Goal: Check status: Check status

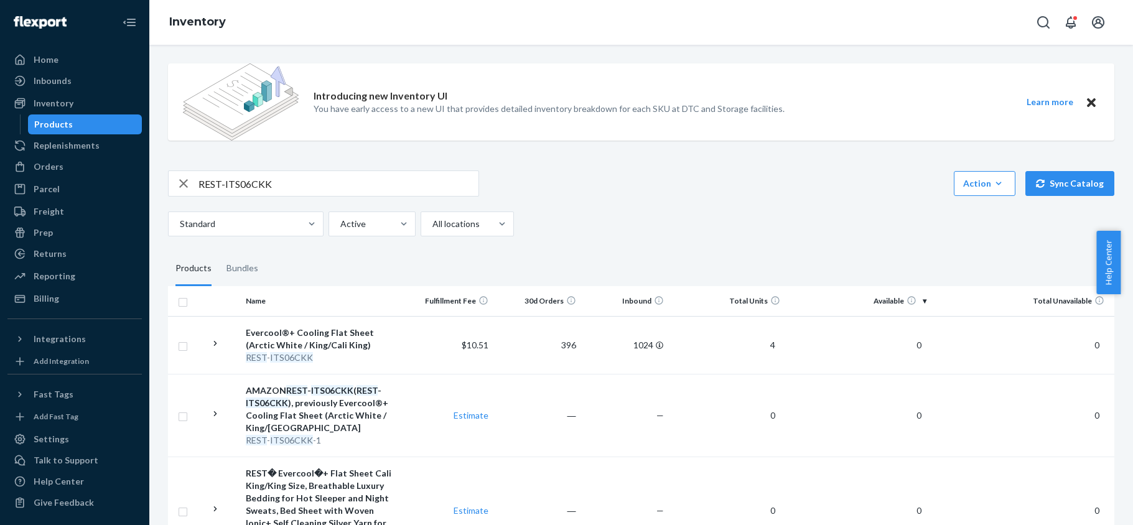
drag, startPoint x: 0, startPoint y: 0, endPoint x: 233, endPoint y: 177, distance: 292.2
click at [229, 168] on div "Introducing new Inventory UI You have early access to a new UI that provides de…" at bounding box center [641, 343] width 965 height 579
click at [233, 177] on input "REST-ITS06CKK" at bounding box center [339, 183] width 280 height 25
click at [232, 177] on input "REST-ITS06CKK" at bounding box center [339, 183] width 280 height 25
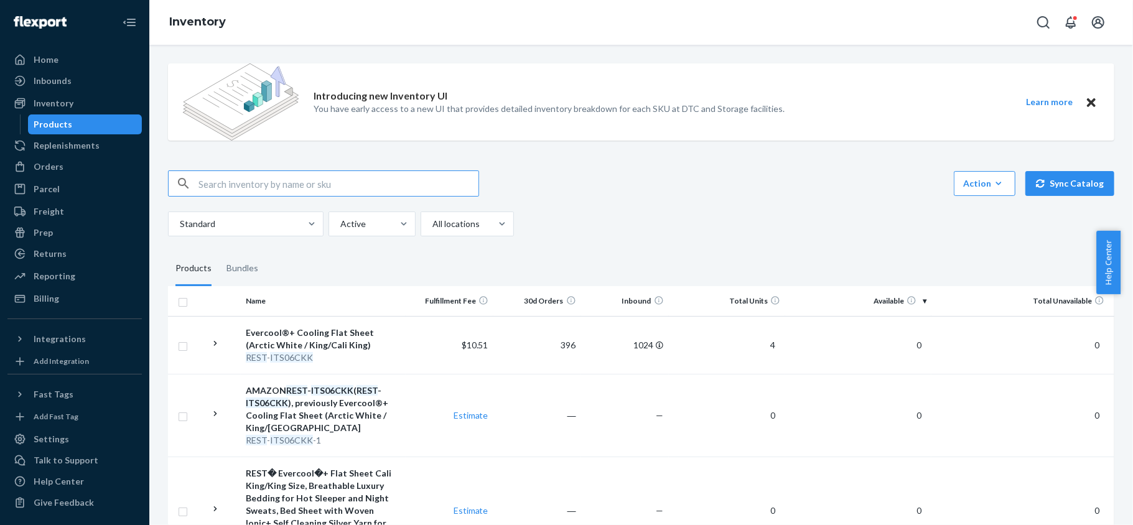
paste input "REST-ESSS01FD"
type input "REST-ESSS01FD"
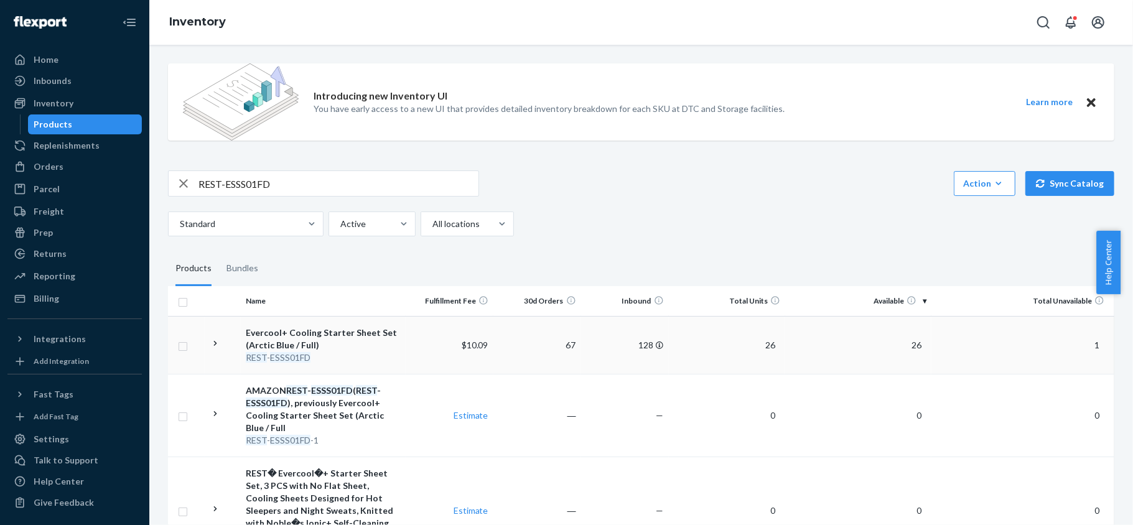
click at [913, 347] on span "26" at bounding box center [917, 345] width 20 height 11
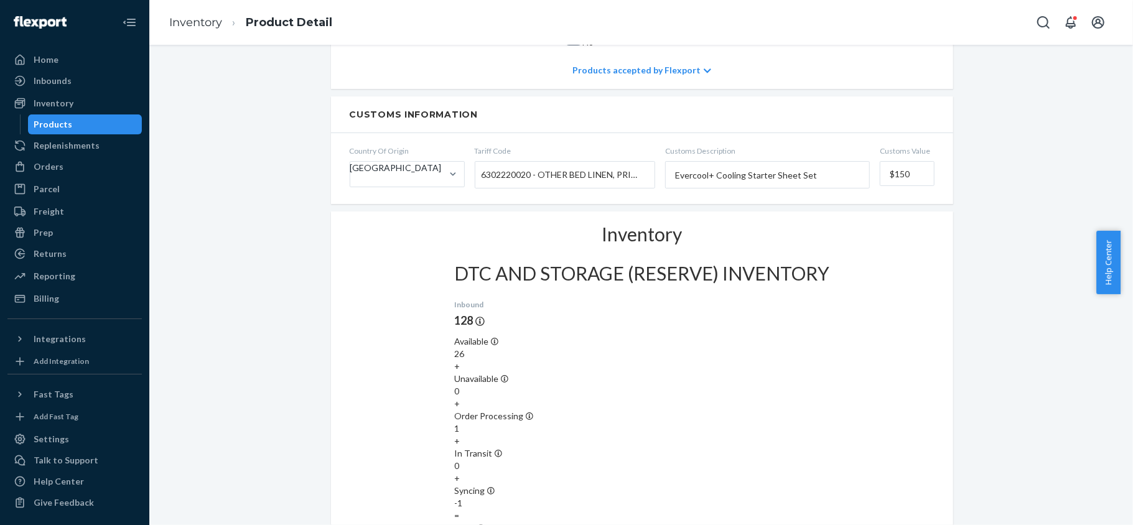
scroll to position [912, 0]
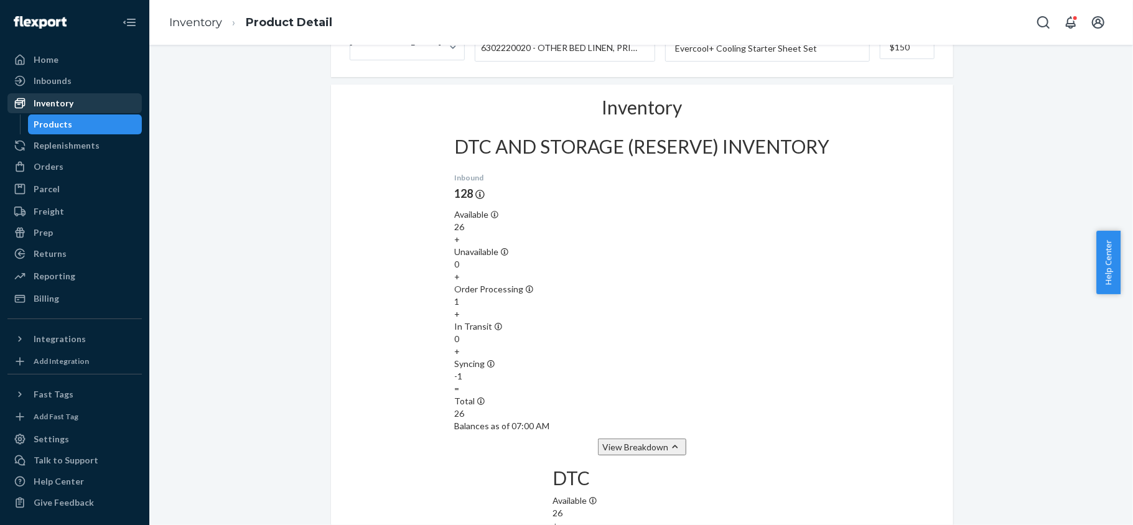
click at [65, 105] on div "Inventory" at bounding box center [54, 103] width 40 height 12
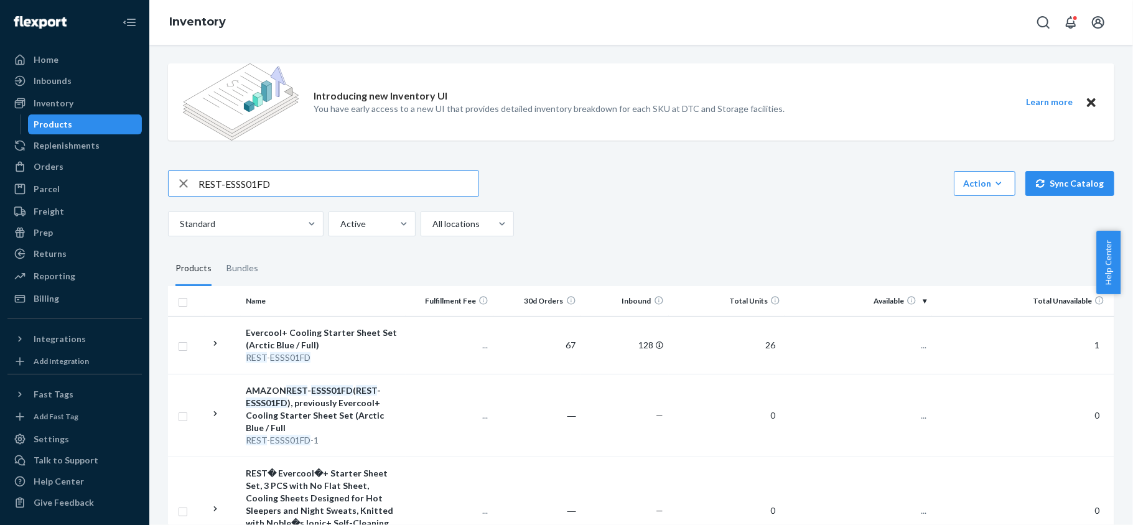
click at [267, 188] on input "REST-ESSS01FD" at bounding box center [339, 183] width 280 height 25
click at [267, 189] on input "REST-ESSS01FD" at bounding box center [339, 183] width 280 height 25
type input "REST-SCD08K-N"
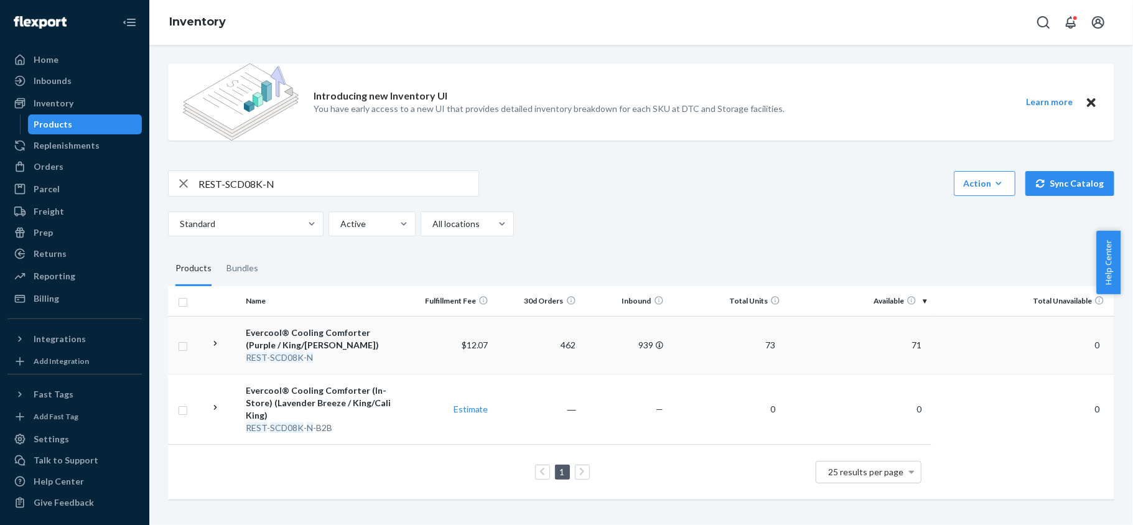
click at [907, 342] on span "71" at bounding box center [917, 345] width 20 height 11
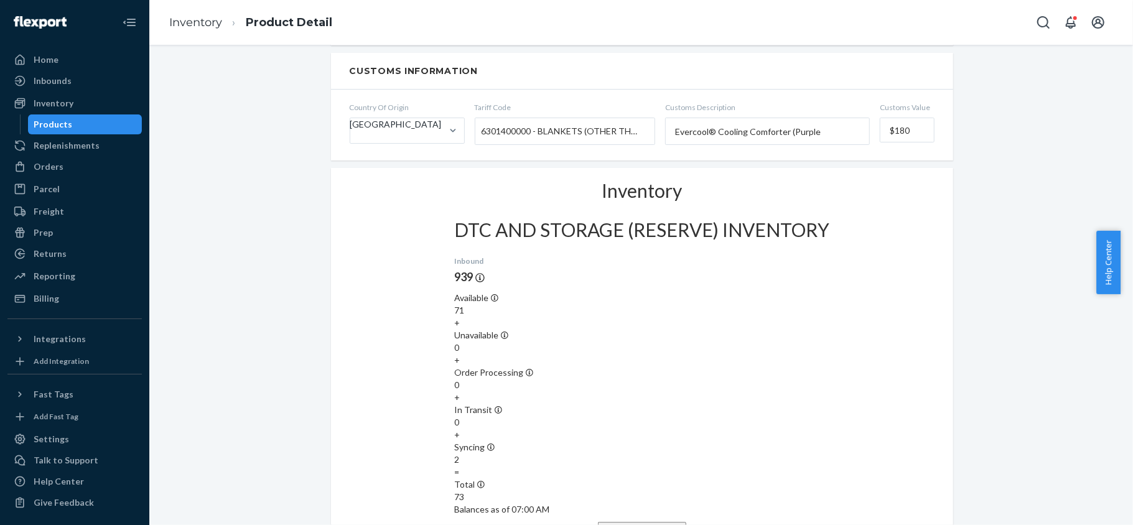
scroll to position [829, 0]
click at [78, 101] on div "Inventory" at bounding box center [75, 103] width 132 height 17
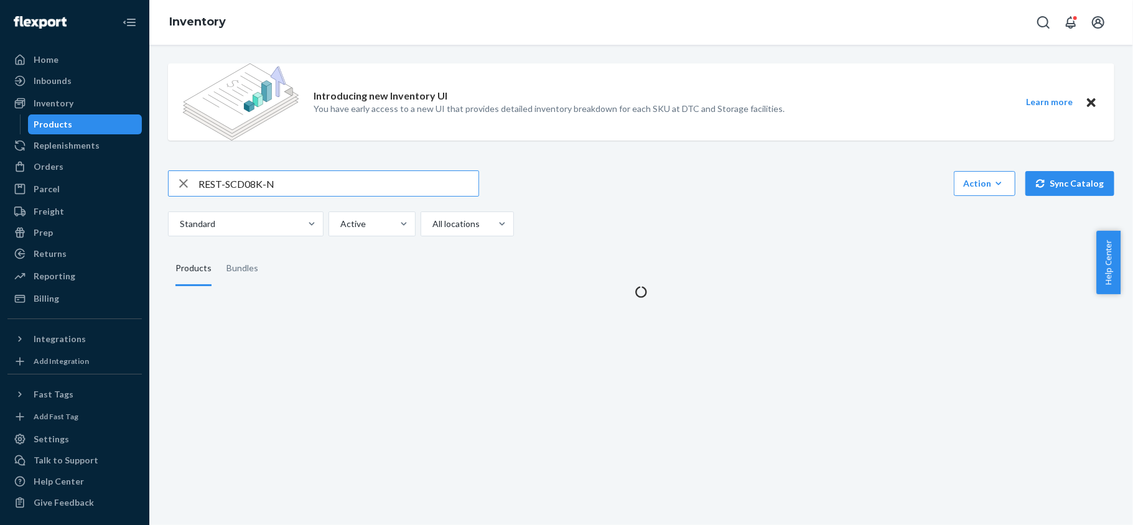
click at [332, 171] on input "REST-SCD08K-N" at bounding box center [339, 183] width 280 height 25
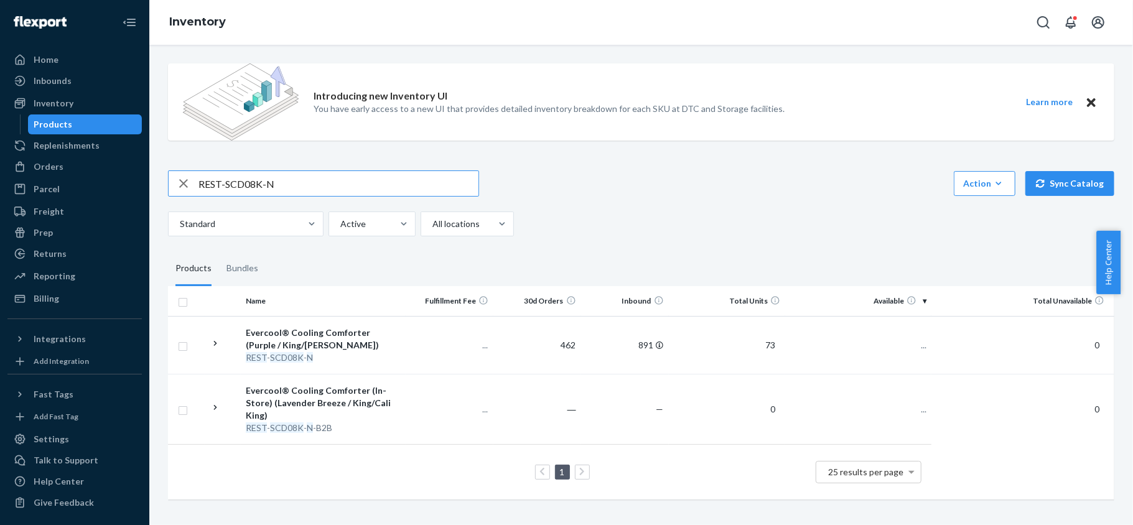
click at [332, 172] on input "REST-SCD08K-N" at bounding box center [339, 183] width 280 height 25
type input "REST-SCD07Q-N"
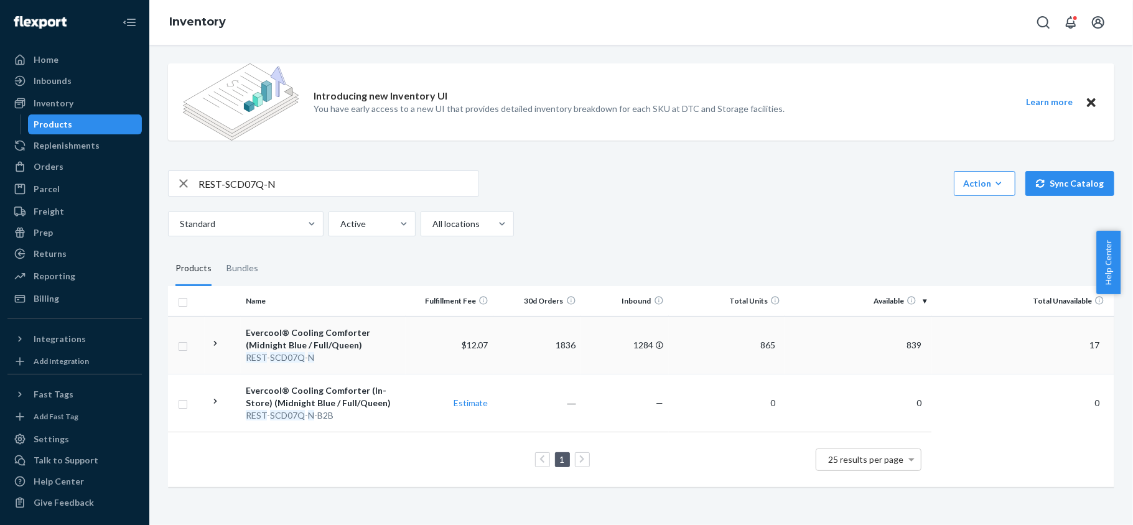
click at [902, 347] on span "839" at bounding box center [914, 345] width 25 height 11
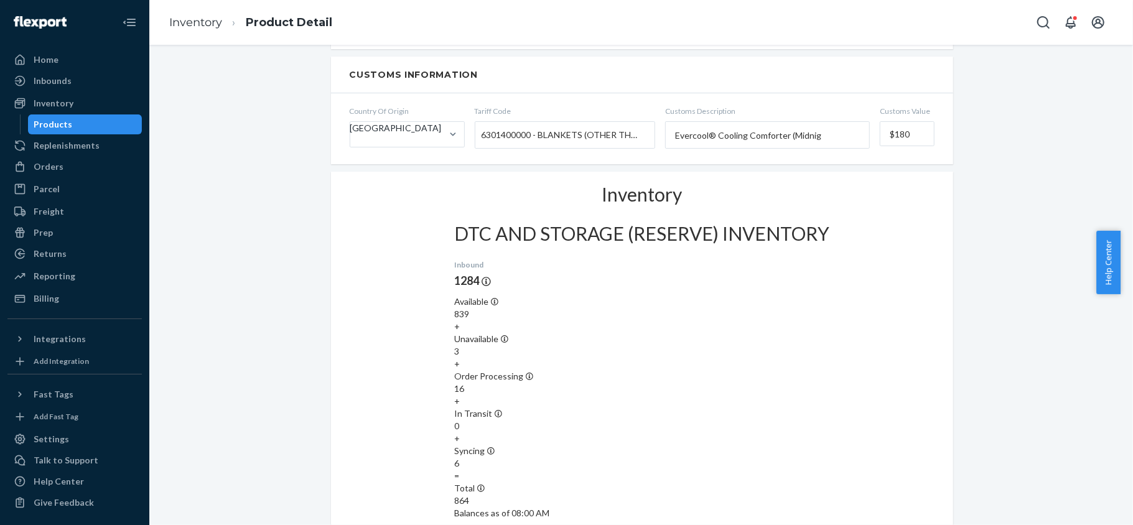
scroll to position [829, 0]
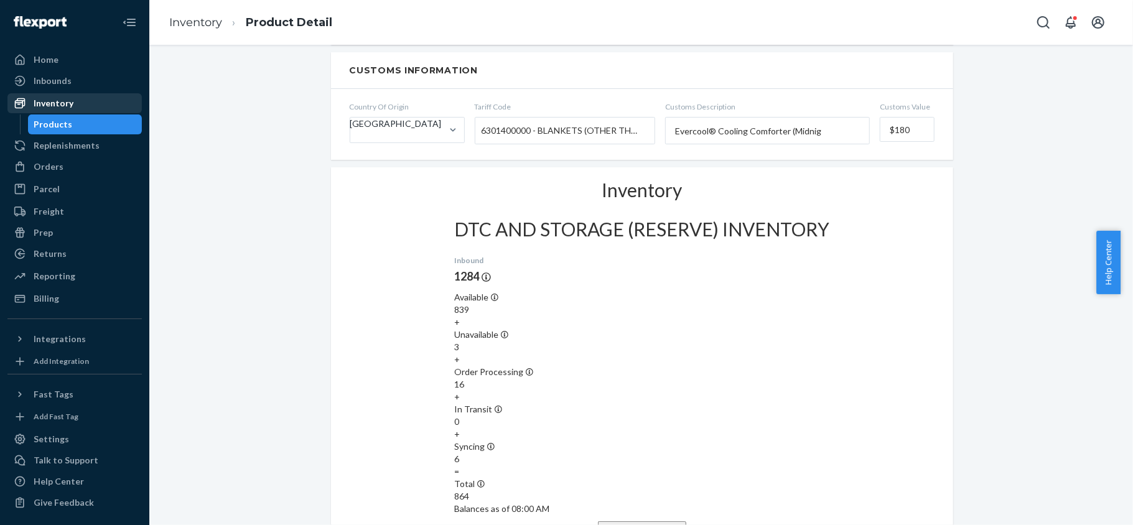
click at [108, 106] on div "Inventory" at bounding box center [75, 103] width 132 height 17
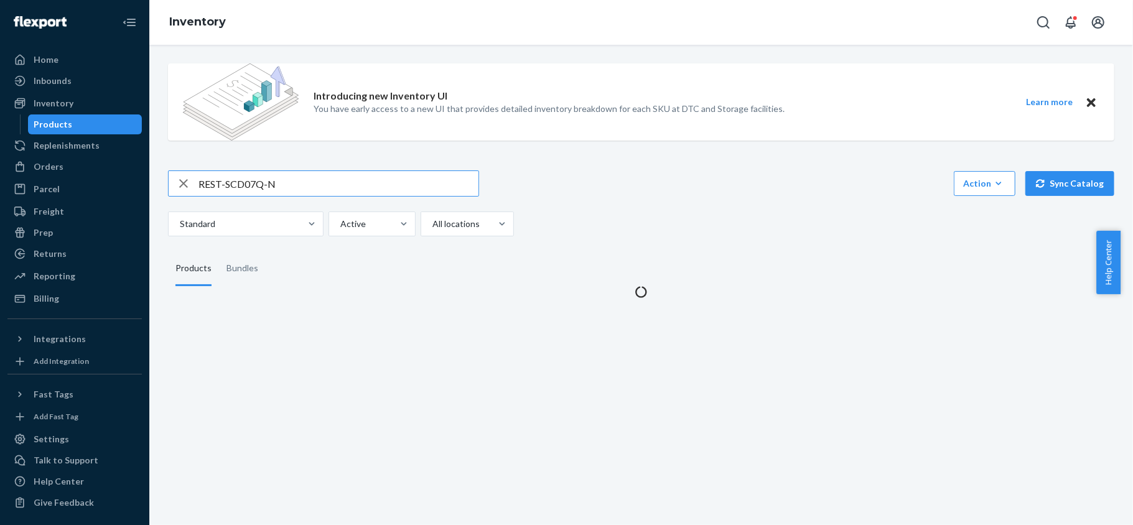
click at [309, 183] on input "REST-SCD07Q-N" at bounding box center [339, 183] width 280 height 25
click at [309, 184] on input "REST-SCD07Q-N" at bounding box center [339, 183] width 280 height 25
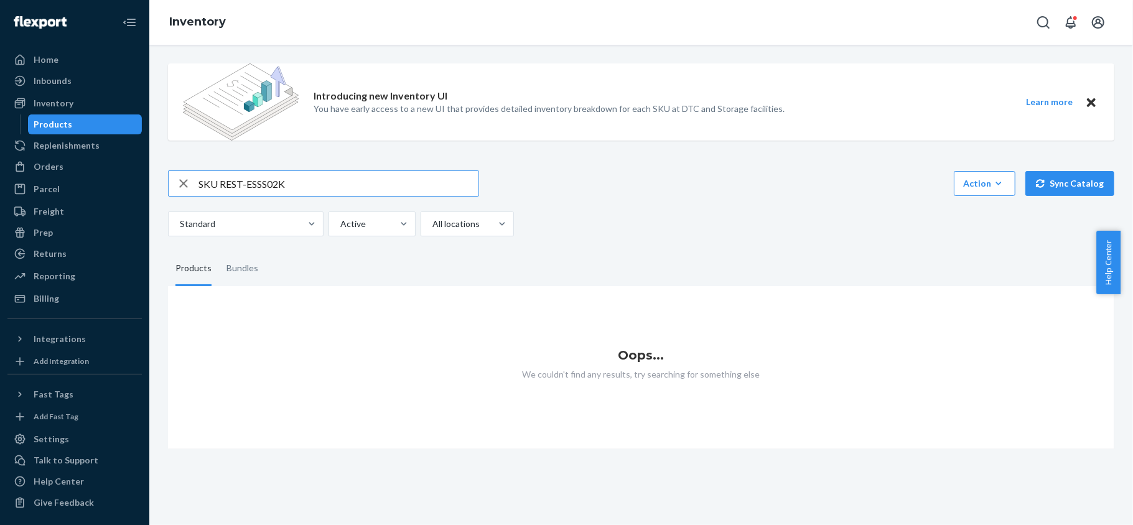
drag, startPoint x: 219, startPoint y: 192, endPoint x: 160, endPoint y: 185, distance: 59.5
click at [160, 185] on div "Introducing new Inventory UI You have early access to a new UI that provides de…" at bounding box center [641, 252] width 965 height 396
type input "REST-ESSS02K"
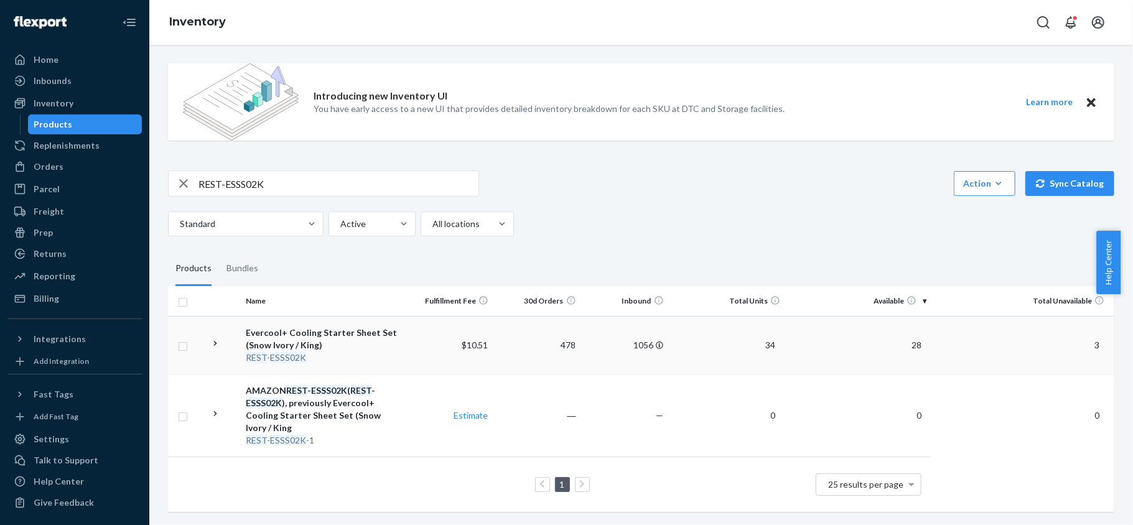
click at [917, 344] on td "28" at bounding box center [858, 345] width 146 height 58
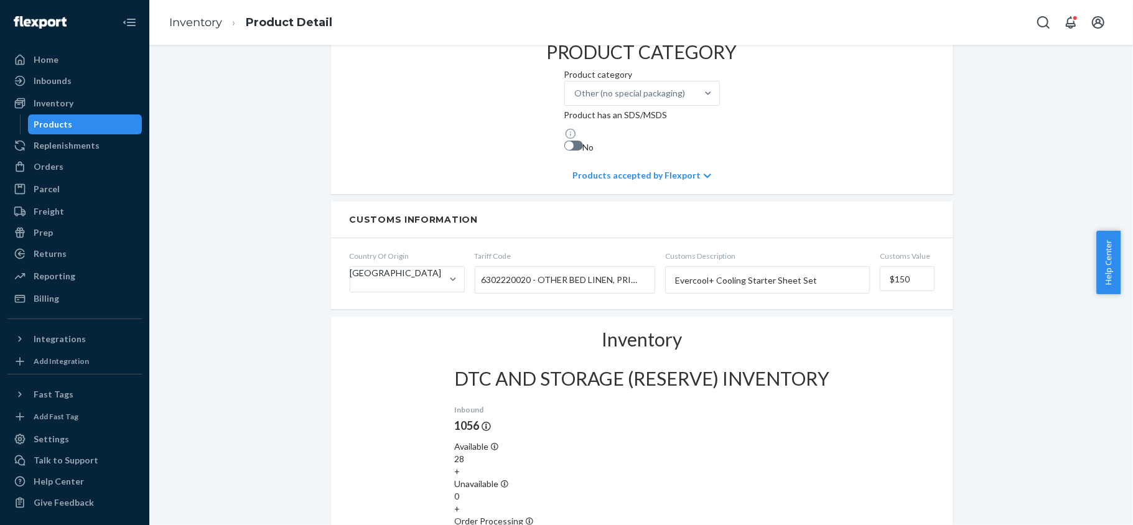
scroll to position [829, 0]
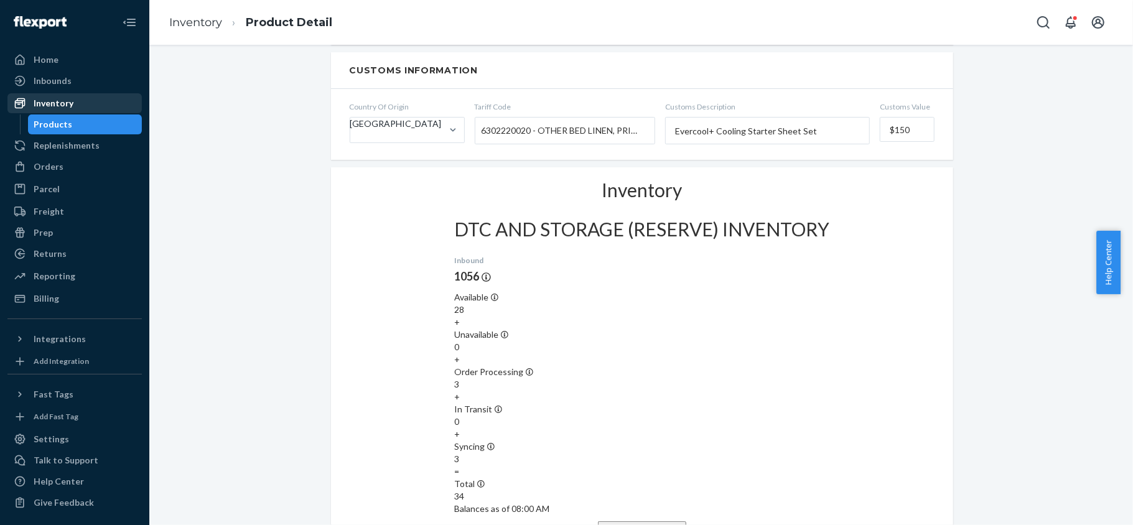
click at [107, 103] on div "Inventory" at bounding box center [75, 103] width 132 height 17
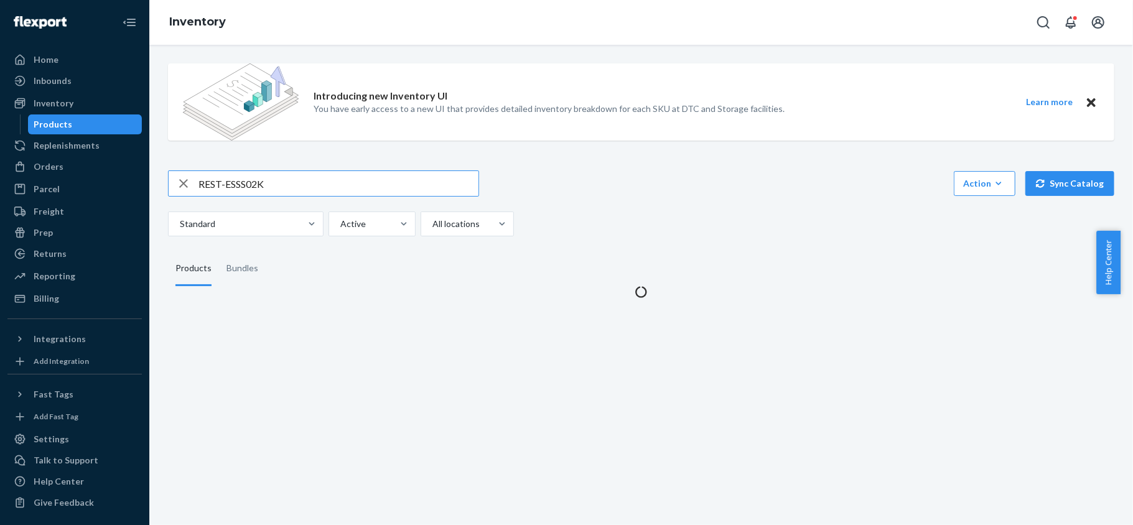
click at [278, 184] on input "REST-ESSS02K" at bounding box center [339, 183] width 280 height 25
click at [278, 185] on input "REST-ESSS02K" at bounding box center [339, 183] width 280 height 25
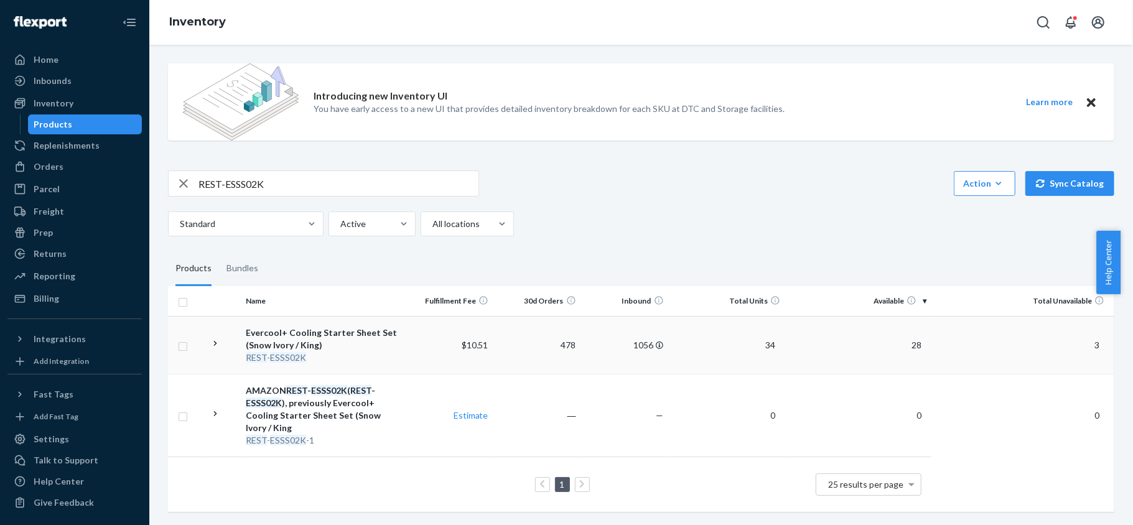
click at [910, 347] on span "28" at bounding box center [917, 345] width 20 height 11
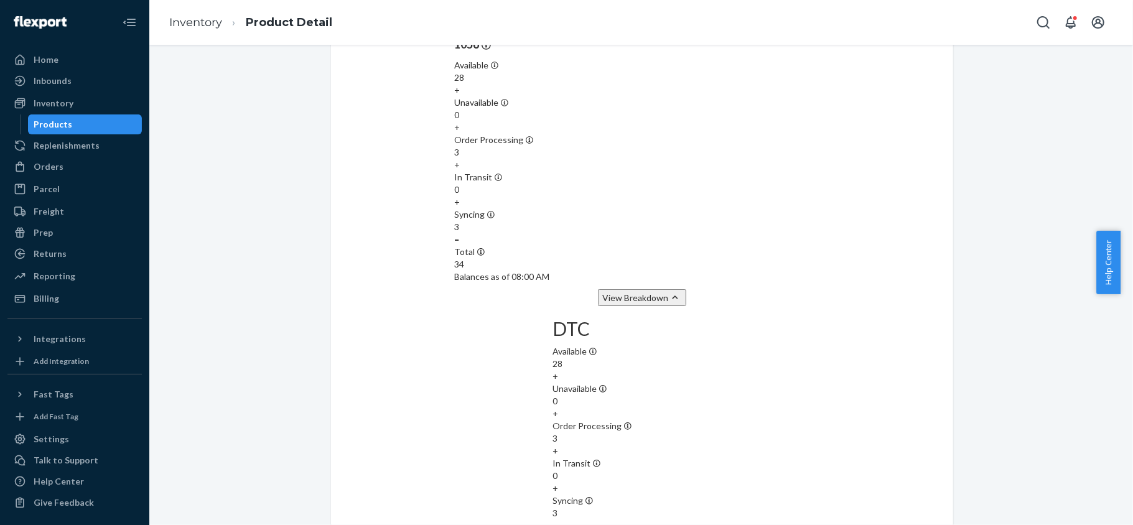
scroll to position [996, 0]
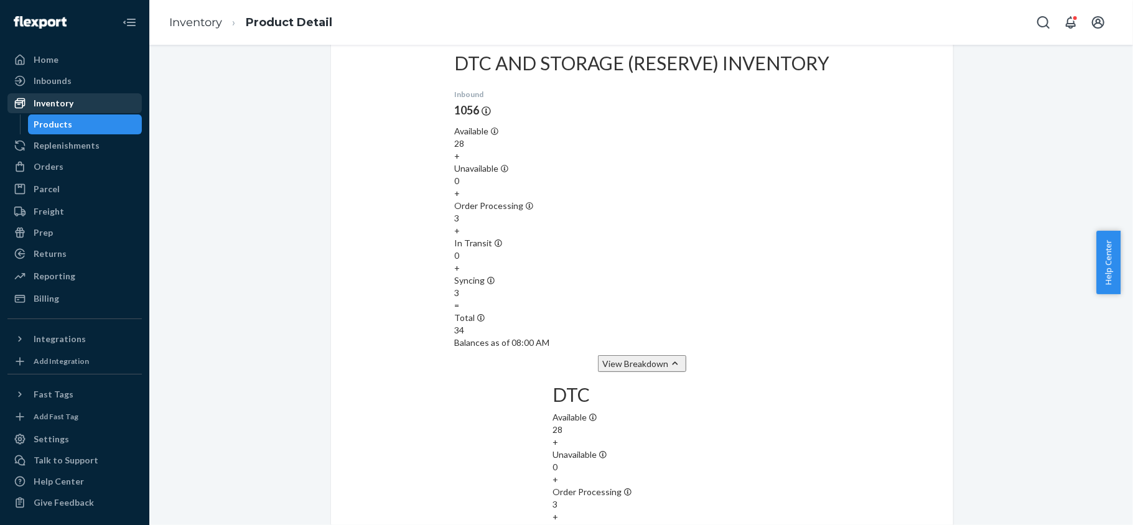
click at [68, 106] on div "Inventory" at bounding box center [54, 103] width 40 height 12
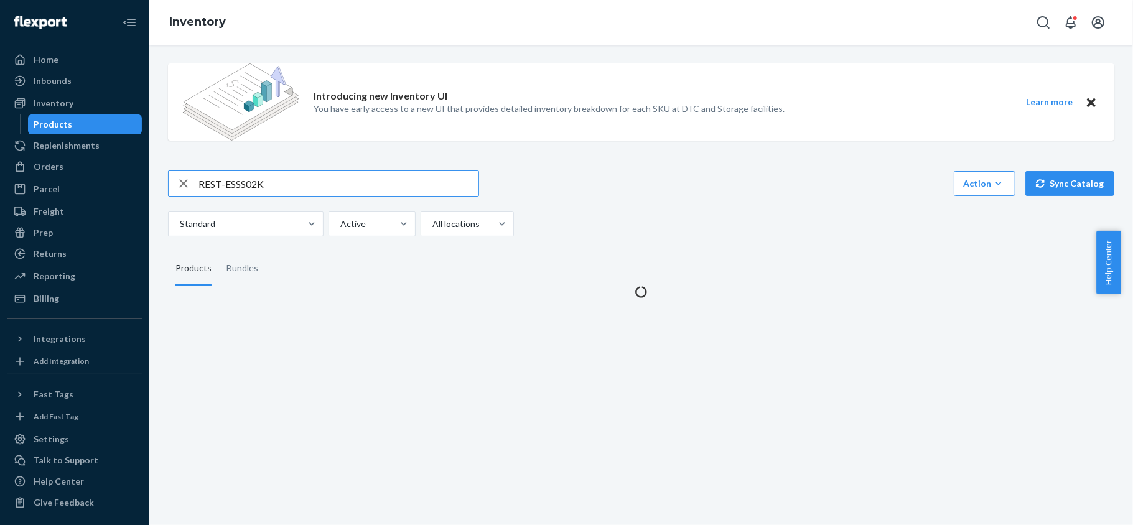
click at [299, 185] on input "REST-ESSS02K" at bounding box center [339, 183] width 280 height 25
click at [297, 185] on input "REST-ESSS02K" at bounding box center [339, 183] width 280 height 25
type input "REST-ESSS02K"
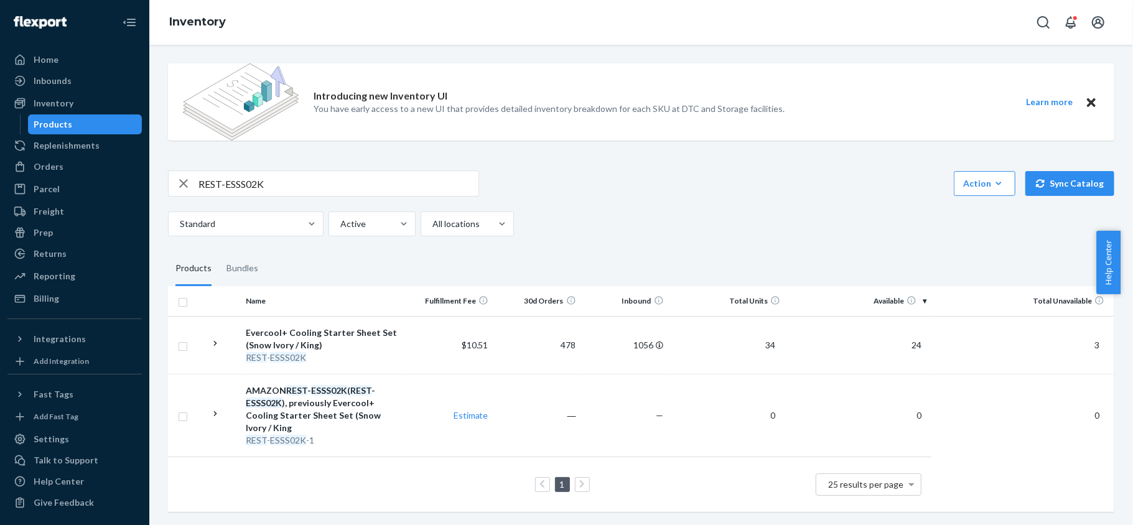
click at [907, 348] on span "24" at bounding box center [917, 345] width 20 height 11
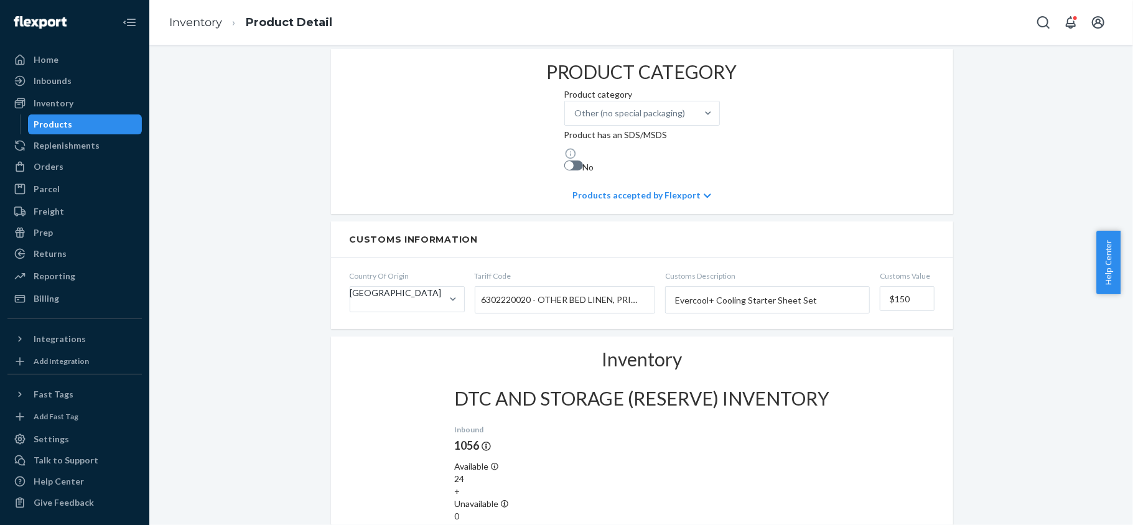
scroll to position [663, 0]
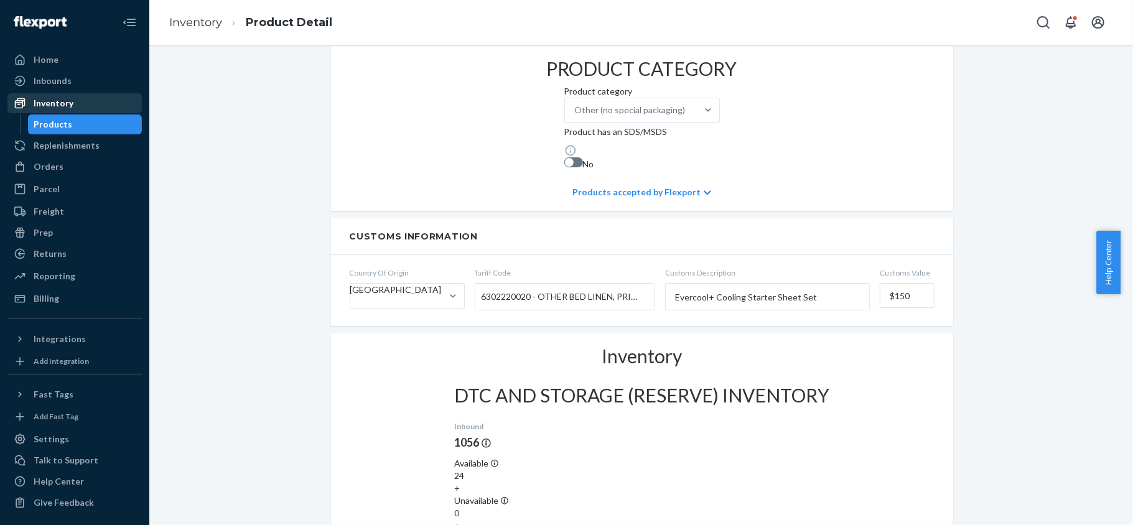
click at [81, 106] on div "Inventory" at bounding box center [75, 103] width 132 height 17
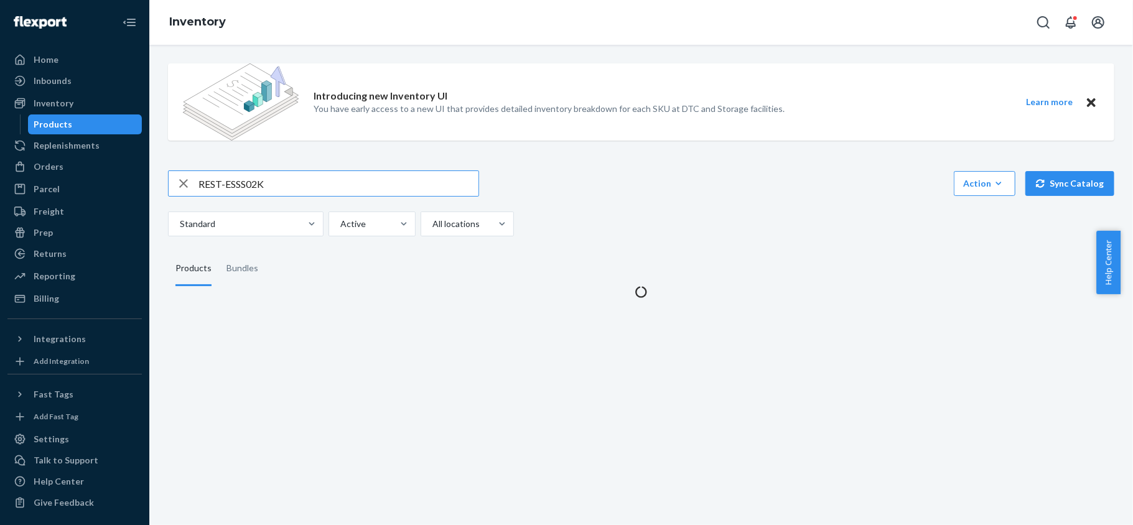
click at [261, 179] on input "REST-ESSS02K" at bounding box center [339, 183] width 280 height 25
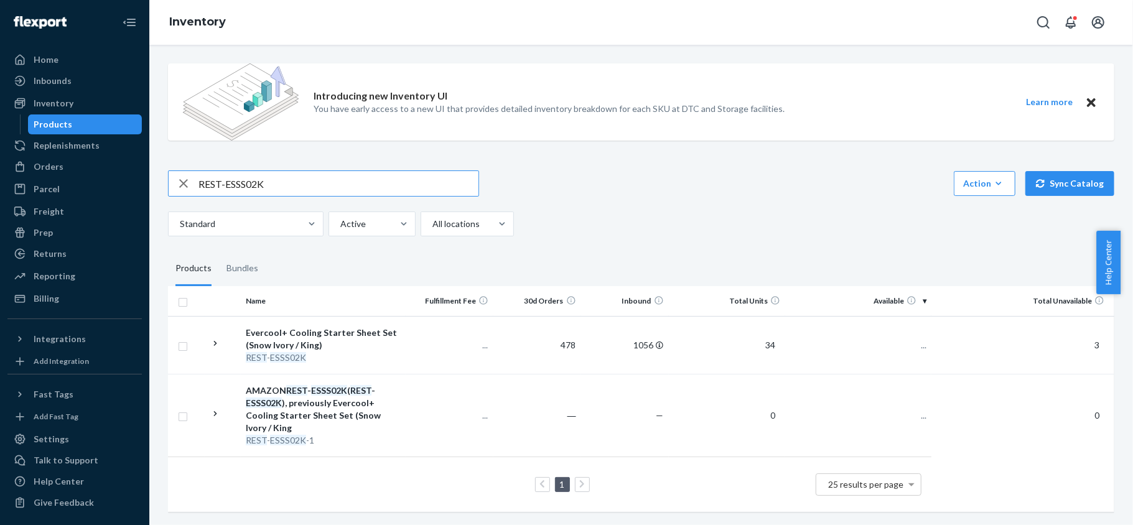
click at [261, 180] on input "REST-ESSS02K" at bounding box center [339, 183] width 280 height 25
type input "REST-ESSS01CK"
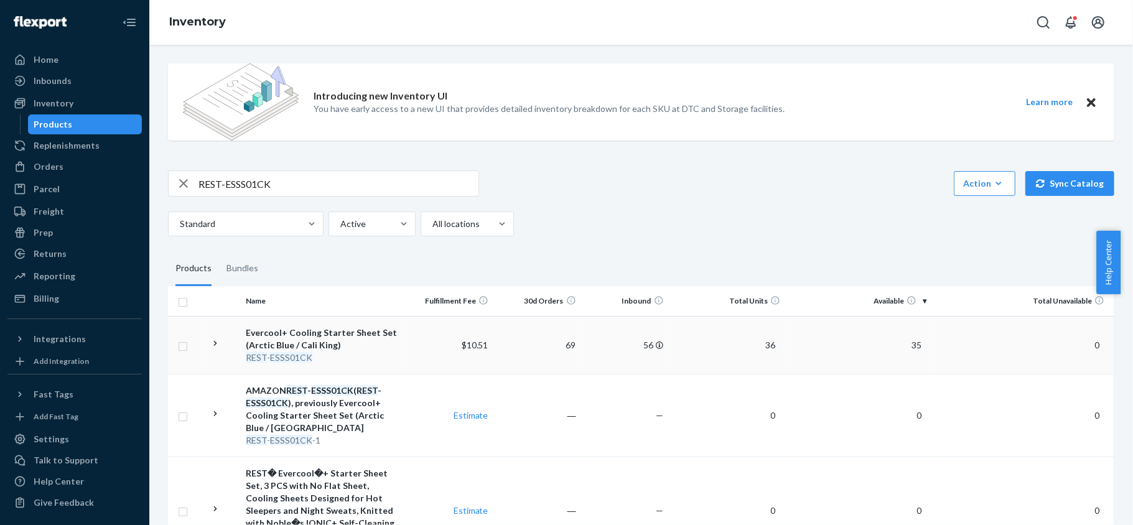
click at [907, 342] on span "35" at bounding box center [917, 345] width 20 height 11
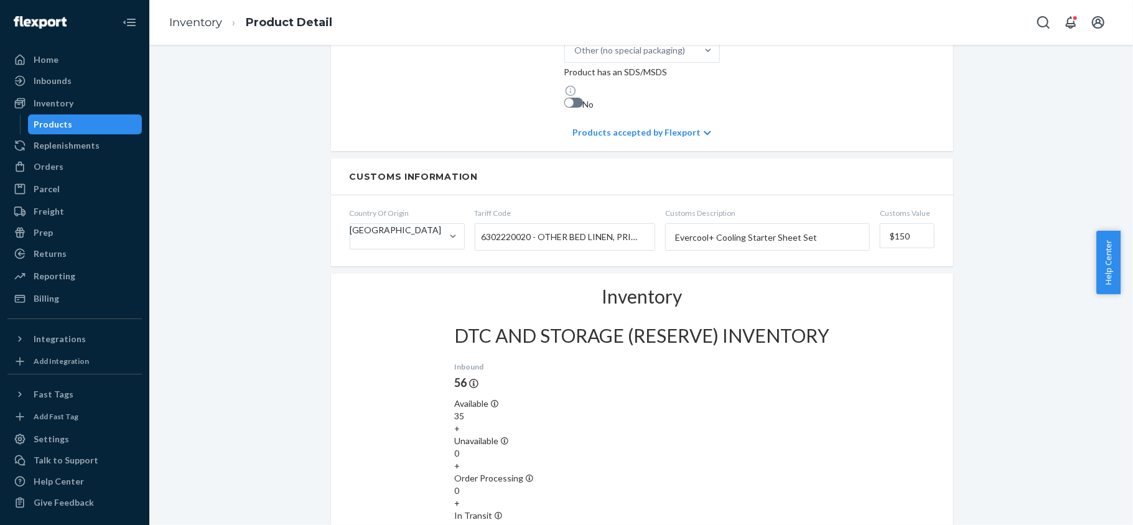
scroll to position [747, 0]
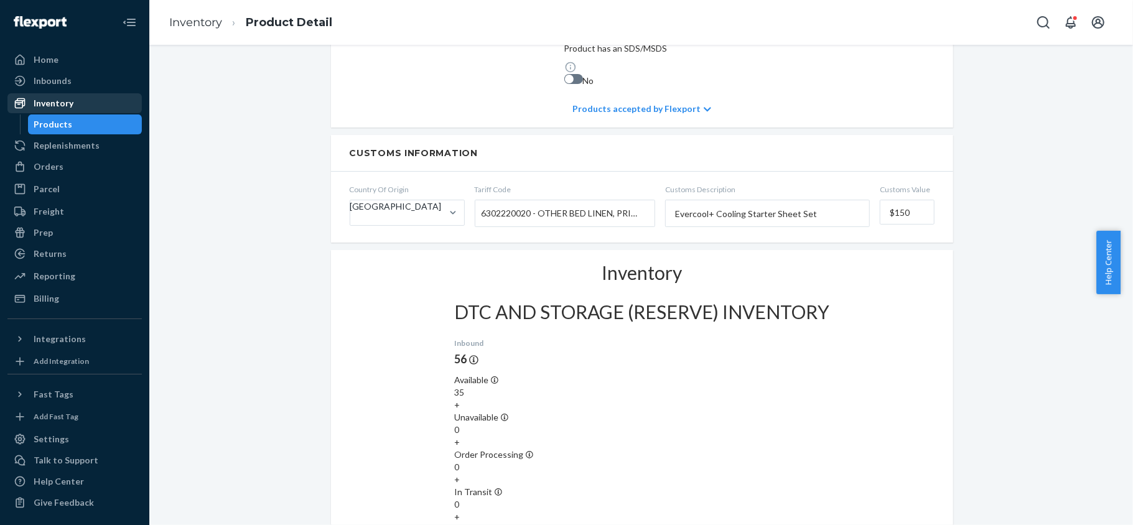
click at [92, 100] on div "Inventory" at bounding box center [75, 103] width 132 height 17
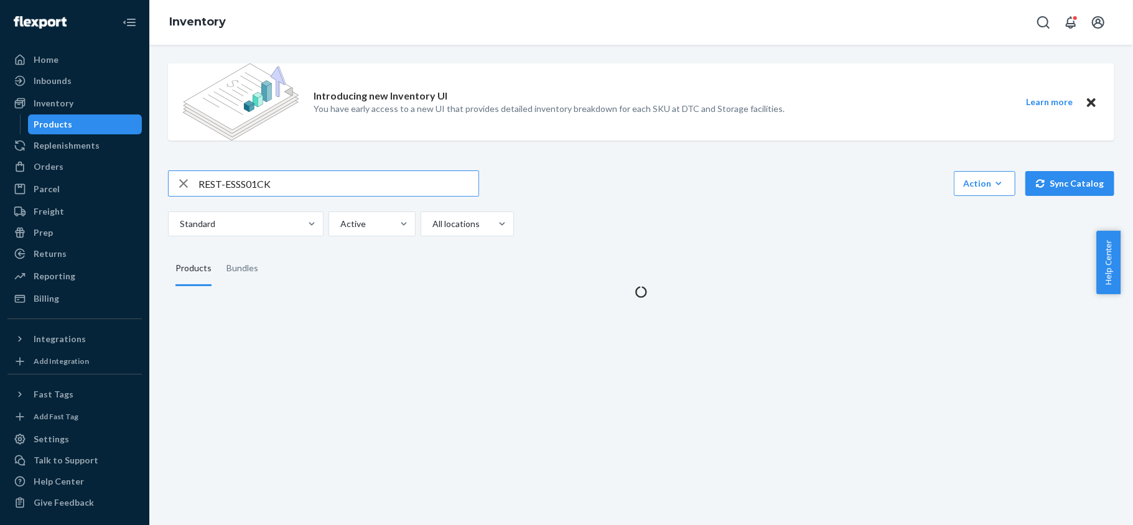
click at [254, 172] on input "REST-ESSS01CK" at bounding box center [339, 183] width 280 height 25
click at [255, 174] on input "REST-ESSS01CK" at bounding box center [339, 183] width 280 height 25
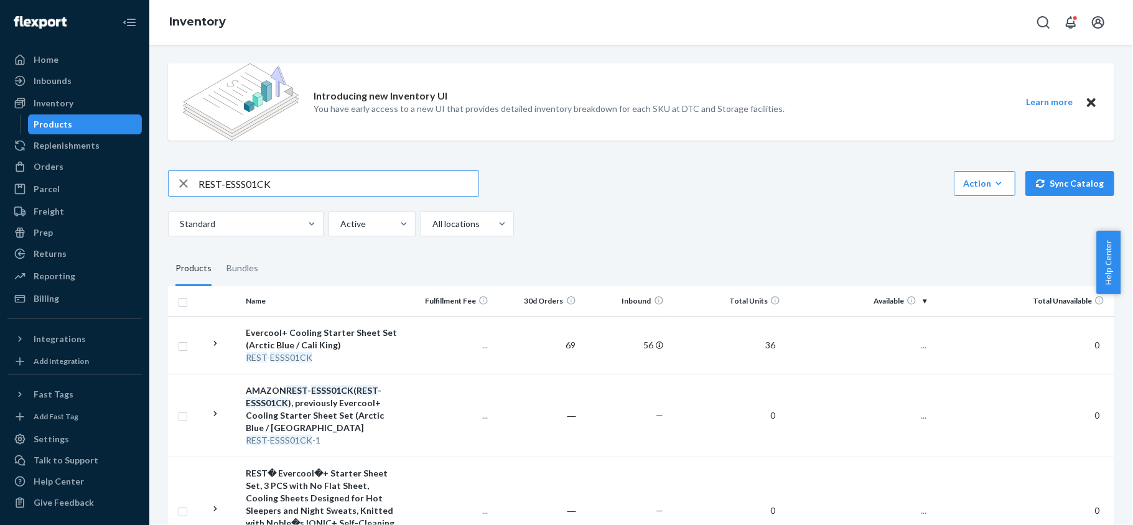
click at [255, 174] on input "REST-ESSS01CK" at bounding box center [339, 183] width 280 height 25
type input "REST-ESSS02QK"
click at [907, 345] on span "43" at bounding box center [917, 345] width 20 height 11
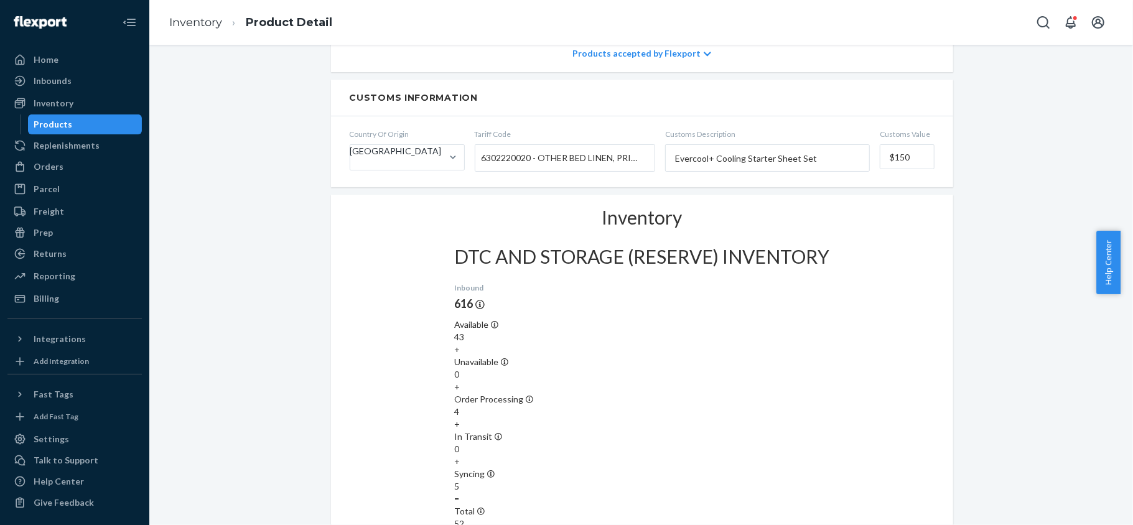
scroll to position [747, 0]
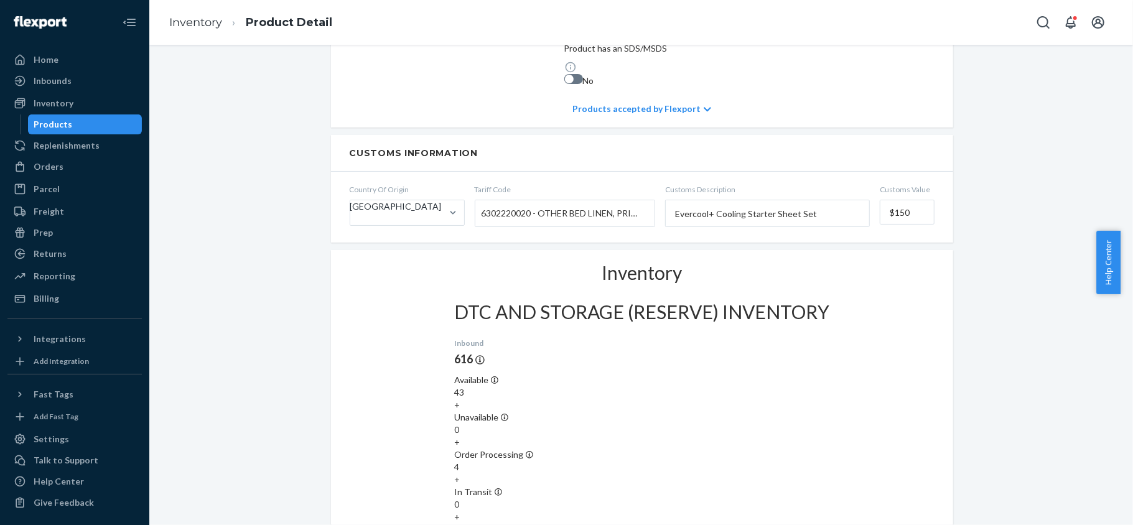
click at [118, 126] on div "Products" at bounding box center [85, 124] width 112 height 17
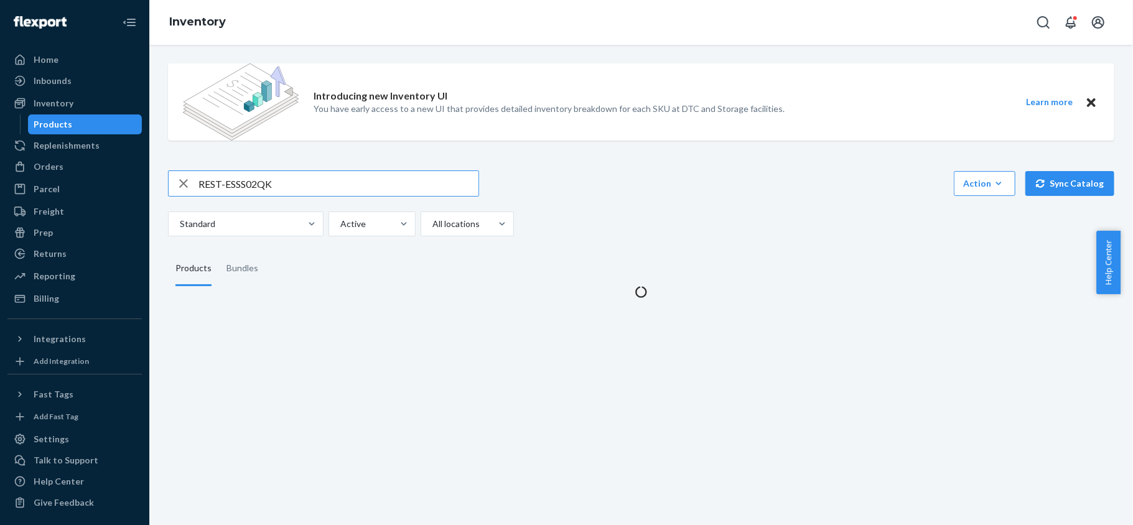
click at [307, 190] on input "REST-ESSS02QK" at bounding box center [339, 183] width 280 height 25
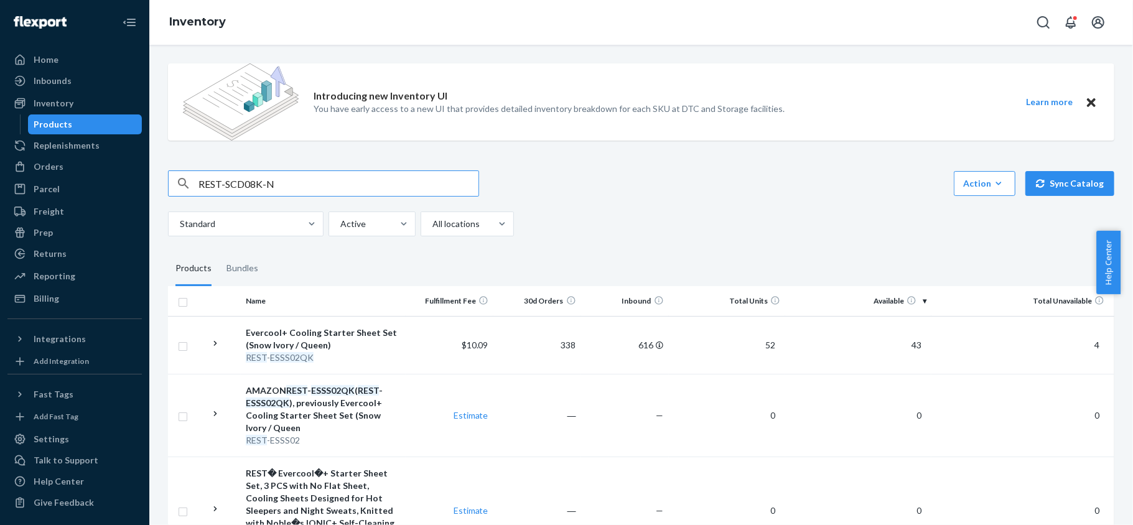
type input "REST-SCD08K-N"
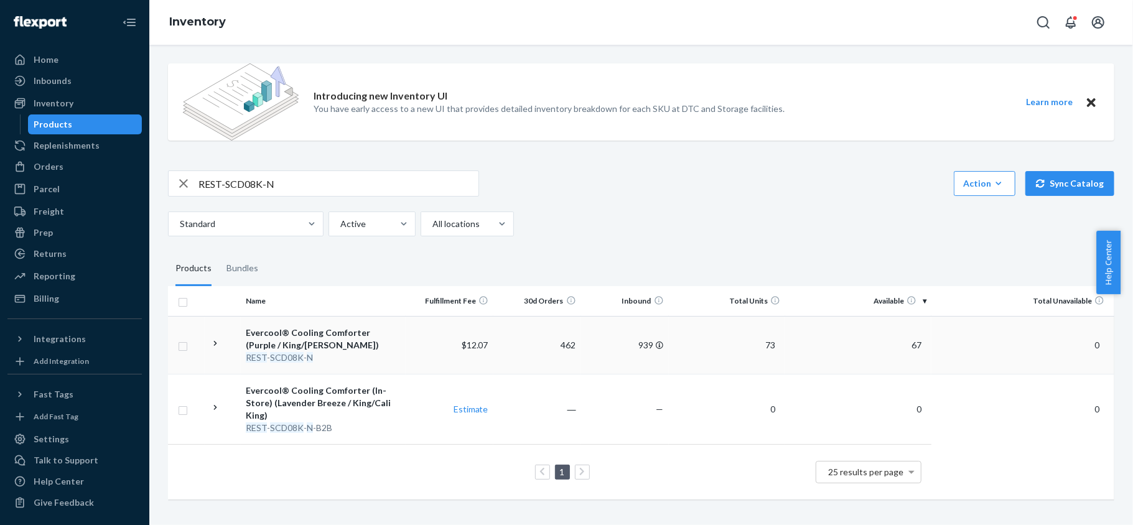
click at [907, 341] on span "67" at bounding box center [917, 345] width 20 height 11
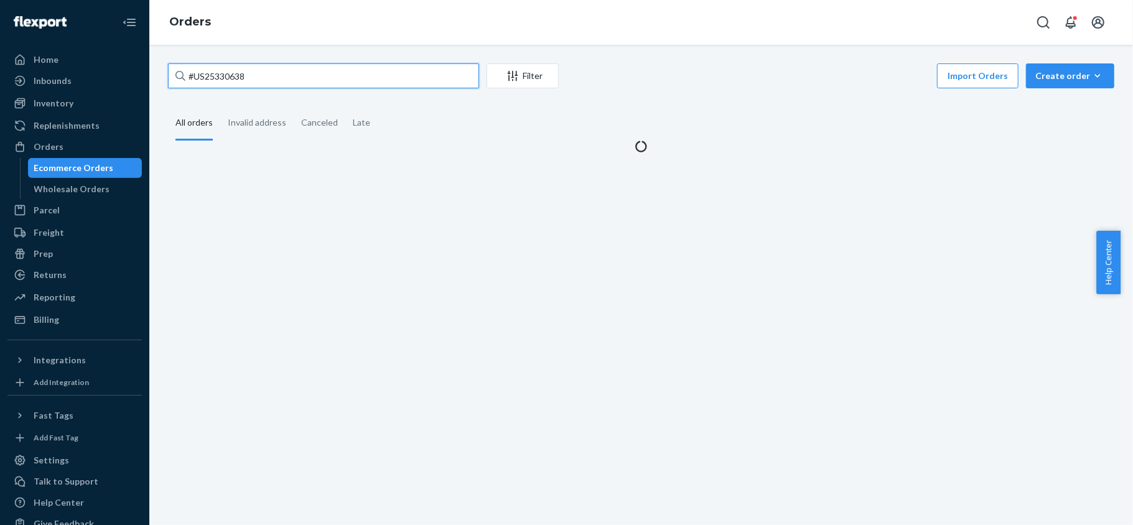
click at [287, 83] on input "#US25330638" at bounding box center [323, 75] width 311 height 25
click at [286, 83] on input "#US25330638" at bounding box center [323, 75] width 311 height 25
click at [285, 83] on input "#US25330638" at bounding box center [323, 75] width 311 height 25
type input "#"
type input "#US25335381"
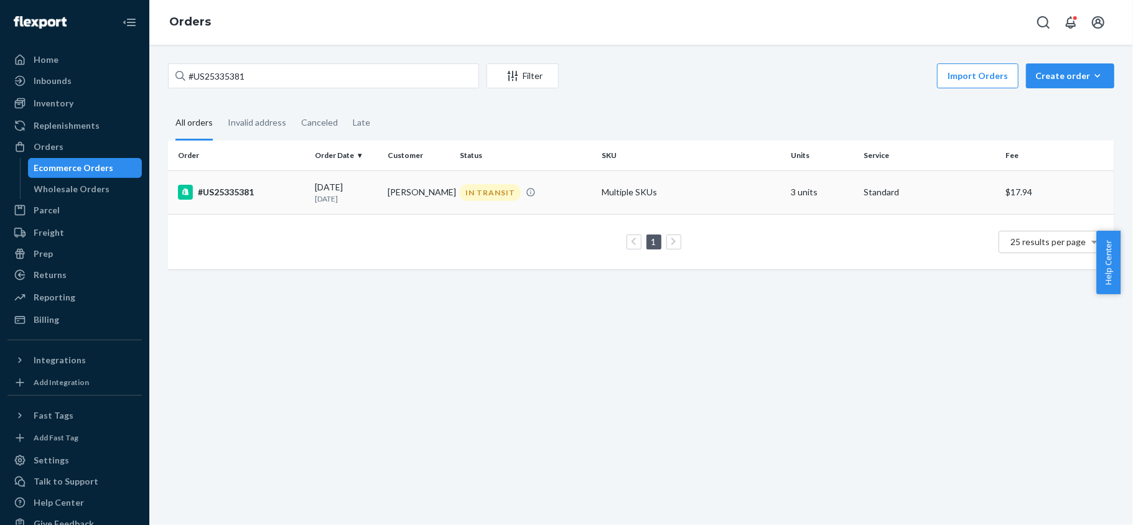
click at [279, 205] on td "#US25335381" at bounding box center [239, 193] width 142 height 44
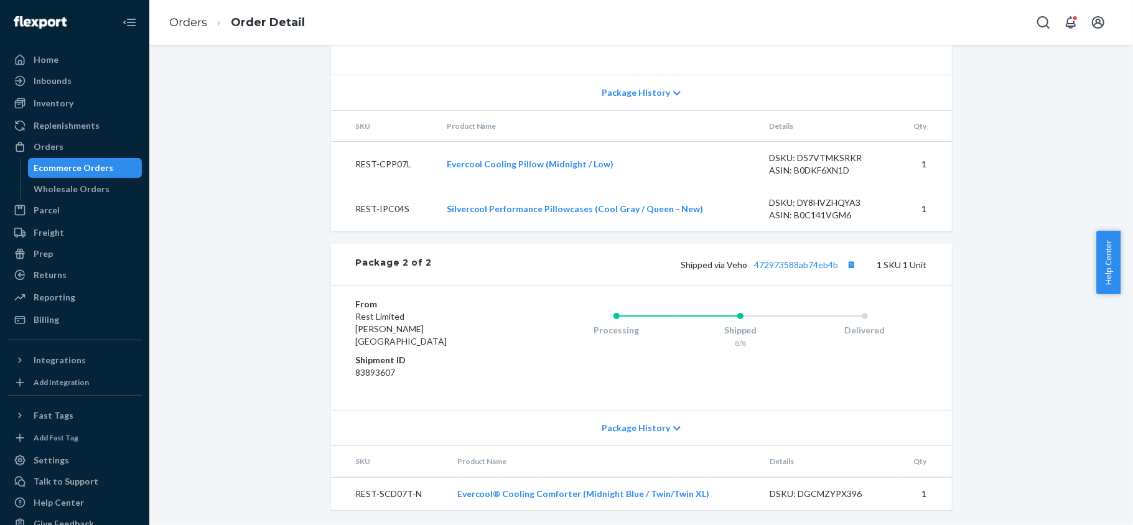
scroll to position [814, 0]
click at [798, 270] on link "472973588ab74eb4b" at bounding box center [797, 264] width 84 height 11
click at [83, 143] on div "Orders" at bounding box center [75, 146] width 132 height 17
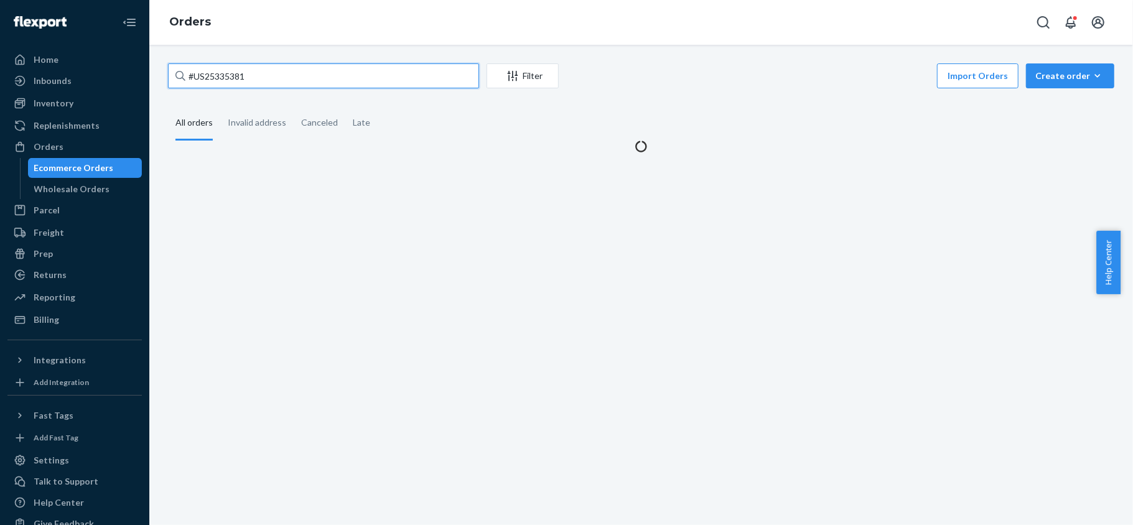
click at [250, 86] on input "#US25335381" at bounding box center [323, 75] width 311 height 25
click at [252, 85] on input "#US25335381" at bounding box center [323, 75] width 311 height 25
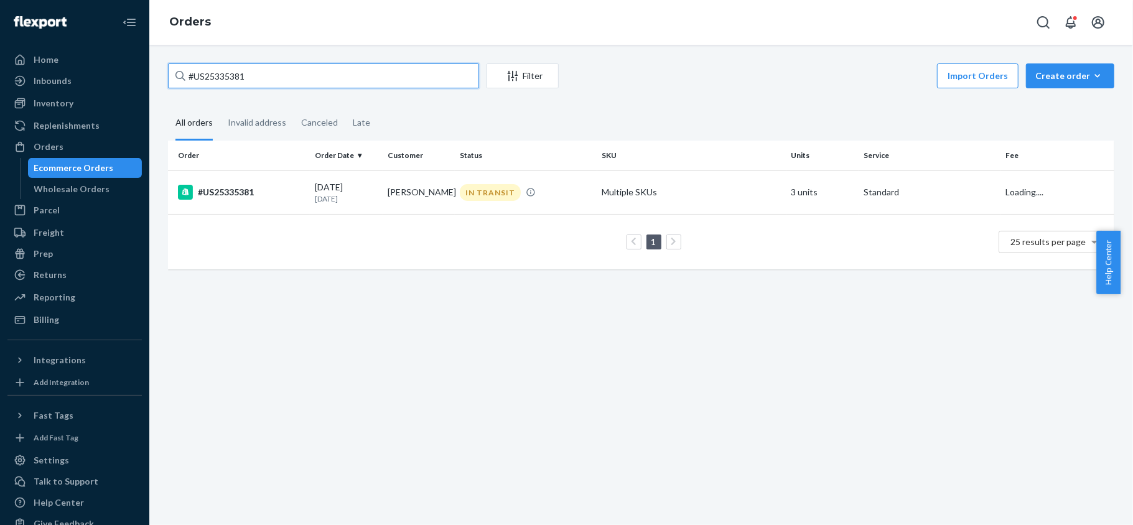
click at [252, 85] on input "#US25335381" at bounding box center [323, 75] width 311 height 25
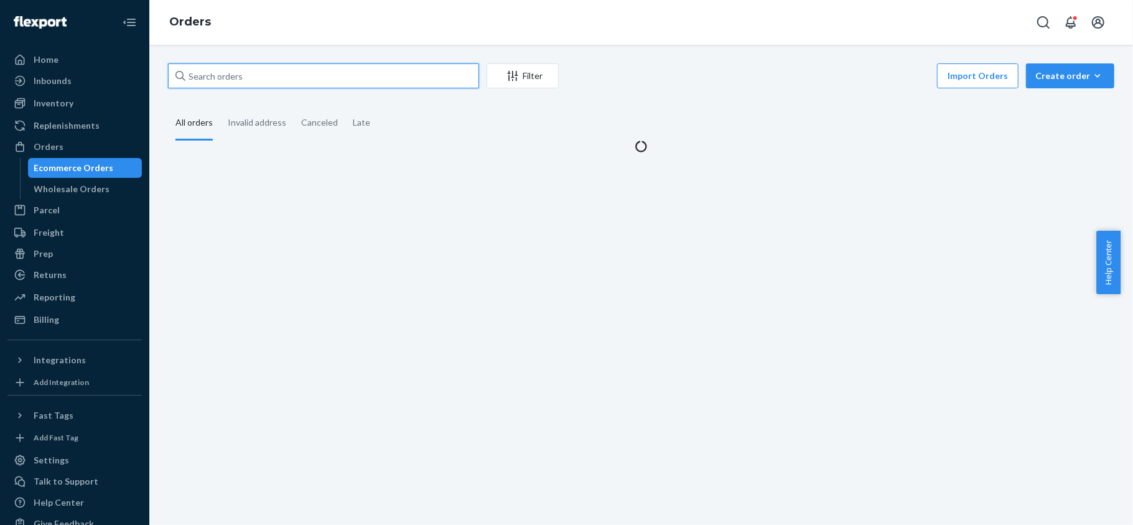
paste input "#US25338466"
type input "#US25338466"
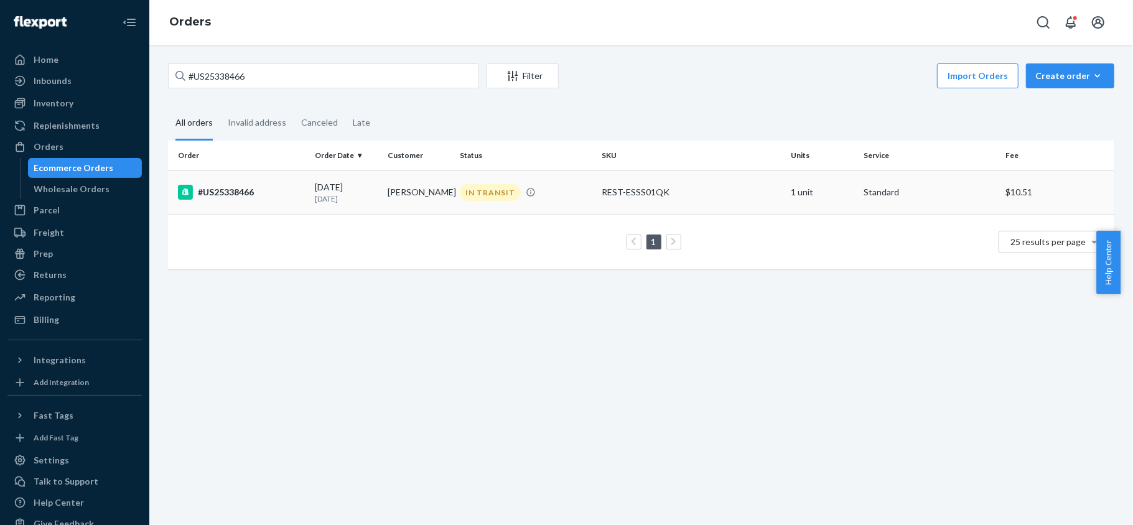
click at [264, 200] on div "#US25338466" at bounding box center [241, 192] width 127 height 15
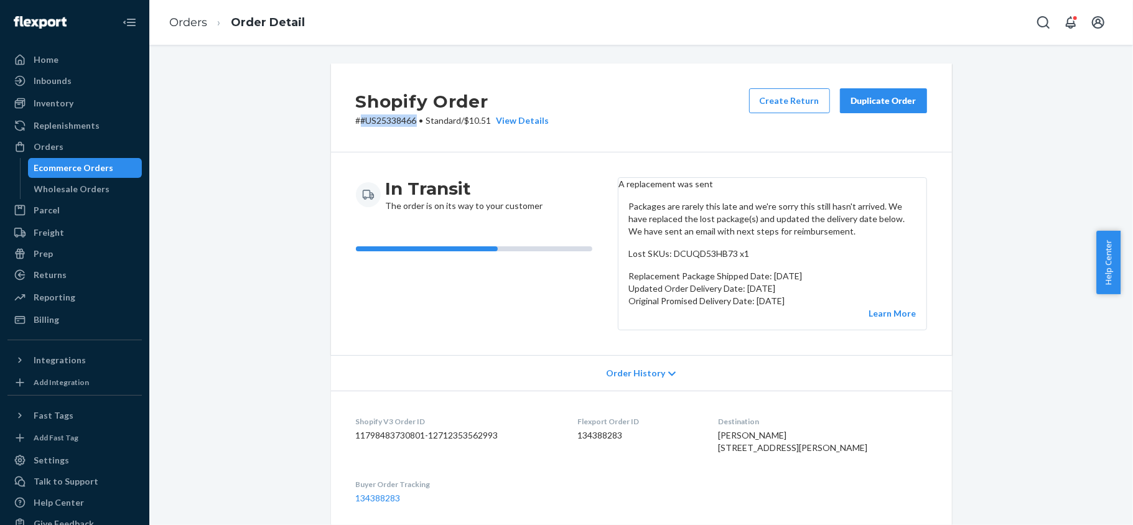
drag, startPoint x: 407, startPoint y: 123, endPoint x: 357, endPoint y: 128, distance: 50.6
click at [357, 128] on div "Shopify Order # #US25338466 • Standard / $10.51 View Details Create Return Dupl…" at bounding box center [641, 107] width 621 height 89
copy p "#US25338466"
click at [486, 297] on div "In Transit The order is on its way to your customer" at bounding box center [482, 253] width 252 height 153
click at [603, 459] on div "Flexport Order ID 134388283" at bounding box center [637, 437] width 121 height 43
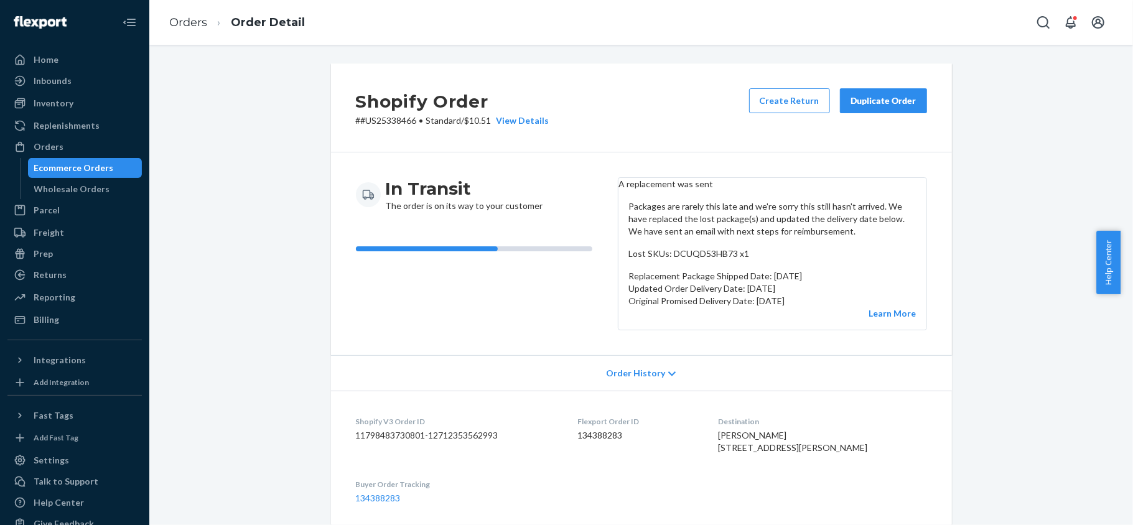
click at [603, 442] on dd "134388283" at bounding box center [637, 435] width 121 height 12
click at [605, 442] on dd "134388283" at bounding box center [637, 435] width 121 height 12
copy dd "134388283"
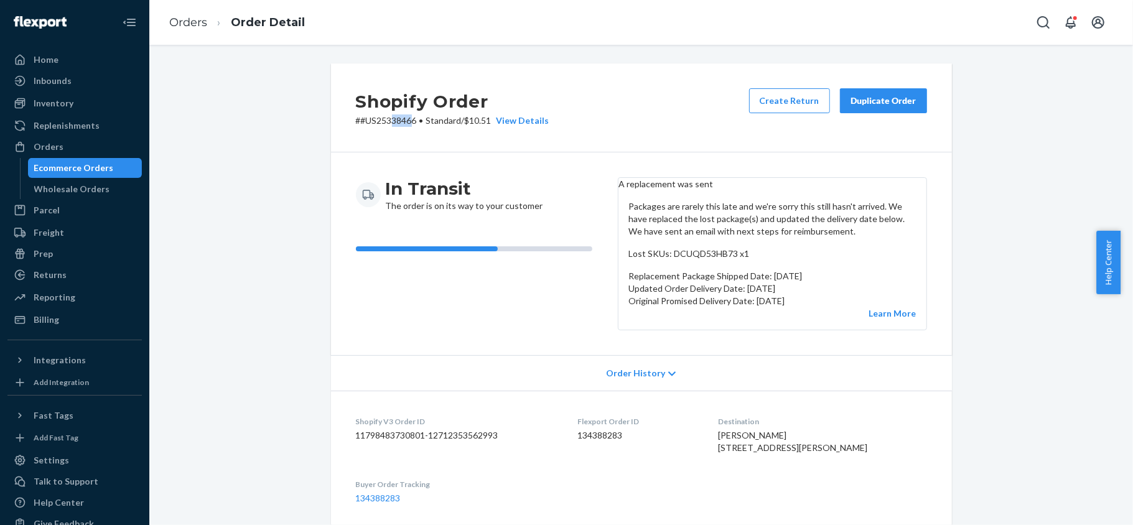
drag, startPoint x: 408, startPoint y: 123, endPoint x: 385, endPoint y: 126, distance: 23.9
click at [385, 126] on p "# #US25338466 • Standard / $10.51 View Details" at bounding box center [453, 120] width 194 height 12
click at [411, 123] on p "# #US25338466 • Standard / $10.51 View Details" at bounding box center [453, 120] width 194 height 12
drag, startPoint x: 411, startPoint y: 123, endPoint x: 373, endPoint y: 123, distance: 38.0
click at [373, 123] on p "# #US25338466 • Standard / $10.51 View Details" at bounding box center [453, 120] width 194 height 12
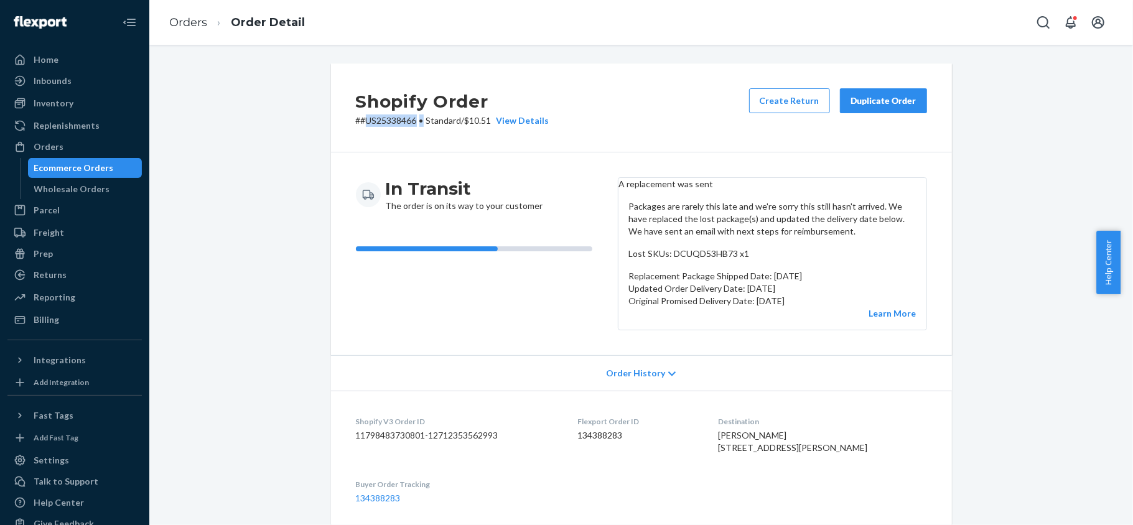
click at [381, 129] on div "Shopify Order # #US25338466 • Standard / $10.51 View Details Create Return Dupl…" at bounding box center [641, 107] width 621 height 89
click at [347, 123] on div "Shopify Order # #US25338466 • Standard / $10.51 View Details Create Return Dupl…" at bounding box center [641, 107] width 621 height 89
copy p "#US25338466"
drag, startPoint x: 353, startPoint y: 121, endPoint x: 462, endPoint y: 101, distance: 110.1
click at [413, 124] on p "# #US25338466 • Standard / $10.51 View Details" at bounding box center [453, 120] width 194 height 12
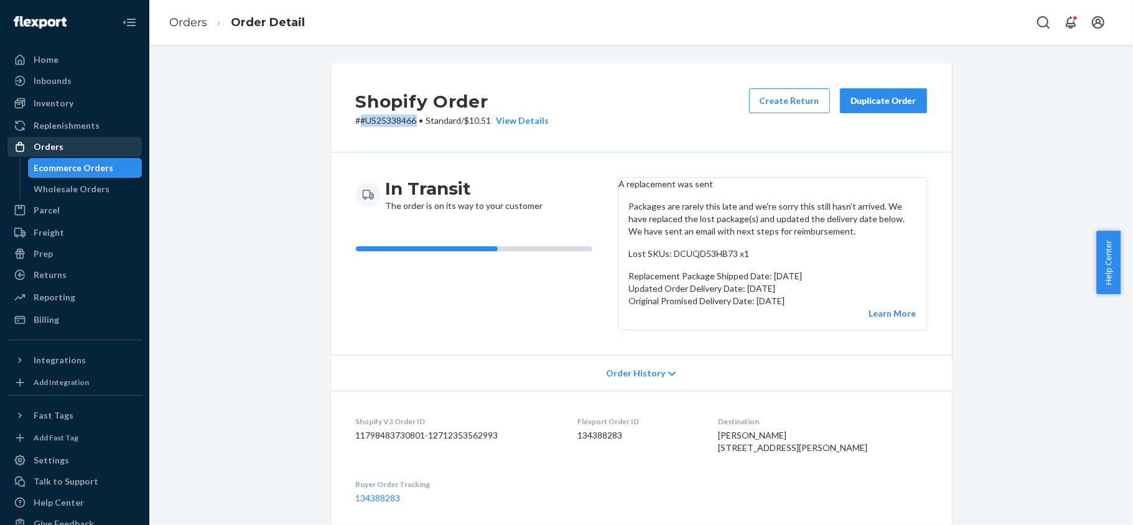
click at [65, 144] on div "Orders" at bounding box center [75, 146] width 132 height 17
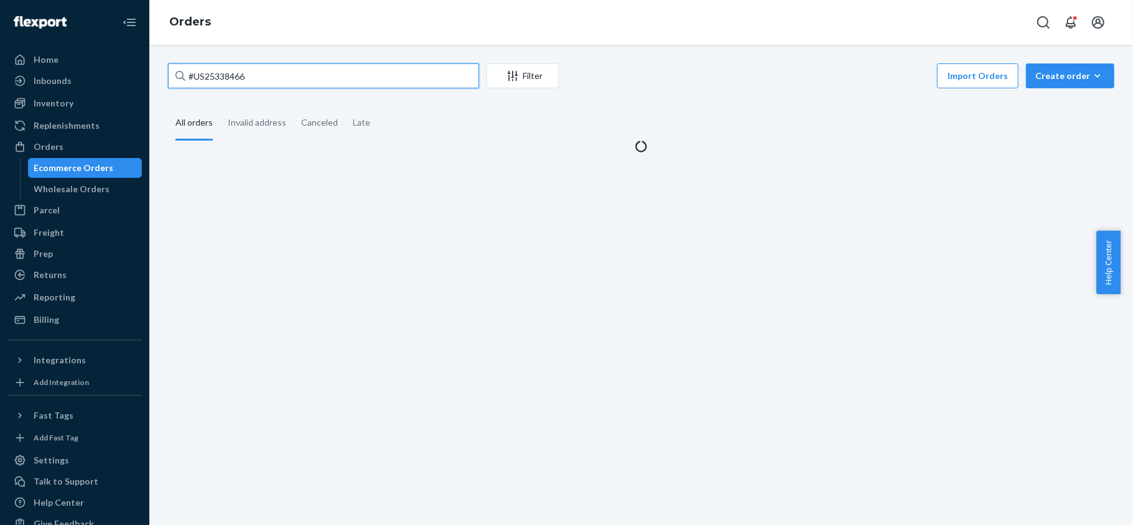
click at [257, 80] on input "#US25338466" at bounding box center [323, 75] width 311 height 25
paste input "#US25337189"
type input "#US25337189"
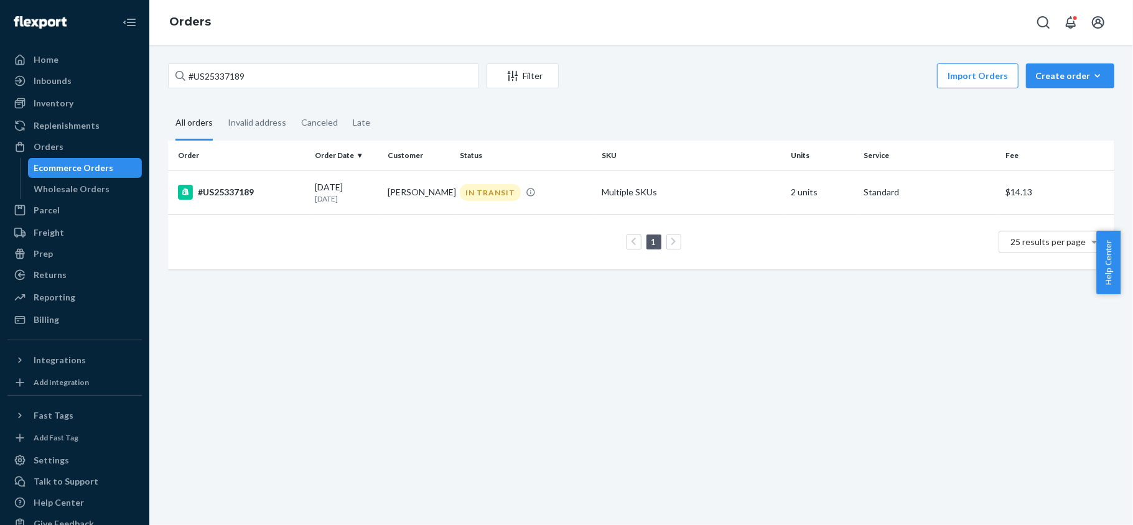
click at [541, 106] on fieldset "All orders Invalid address Canceled Late" at bounding box center [641, 123] width 946 height 34
click at [417, 175] on td "[PERSON_NAME]" at bounding box center [419, 193] width 73 height 44
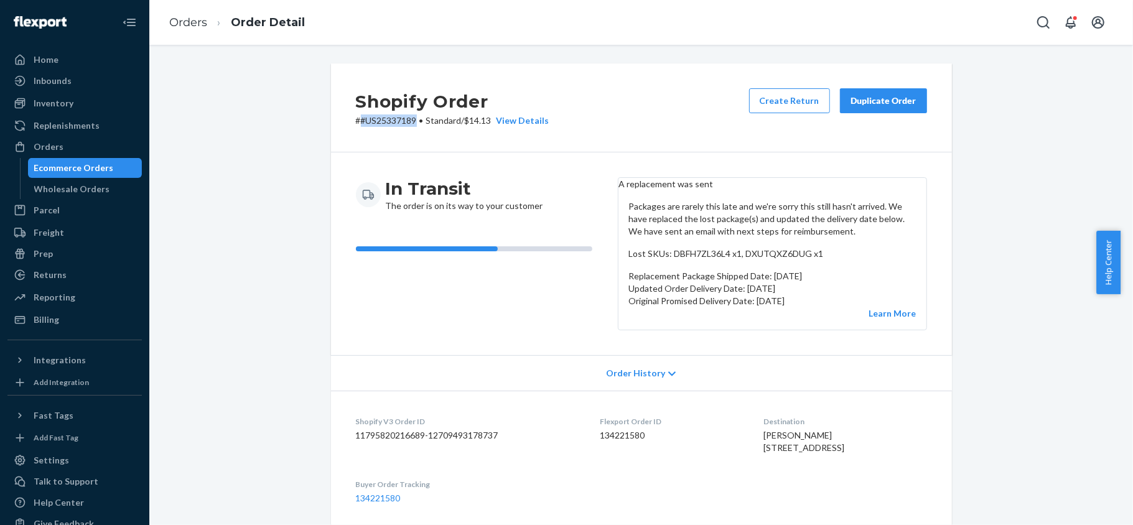
drag, startPoint x: 411, startPoint y: 119, endPoint x: 354, endPoint y: 130, distance: 57.6
click at [354, 130] on div "Shopify Order # #US25337189 • Standard / $14.13 View Details Create Return Dupl…" at bounding box center [641, 107] width 621 height 89
copy p "#US25337189"
click at [536, 325] on div "In Transit The order is on its way to your customer" at bounding box center [482, 253] width 252 height 153
click at [619, 442] on dd "134221580" at bounding box center [672, 435] width 144 height 12
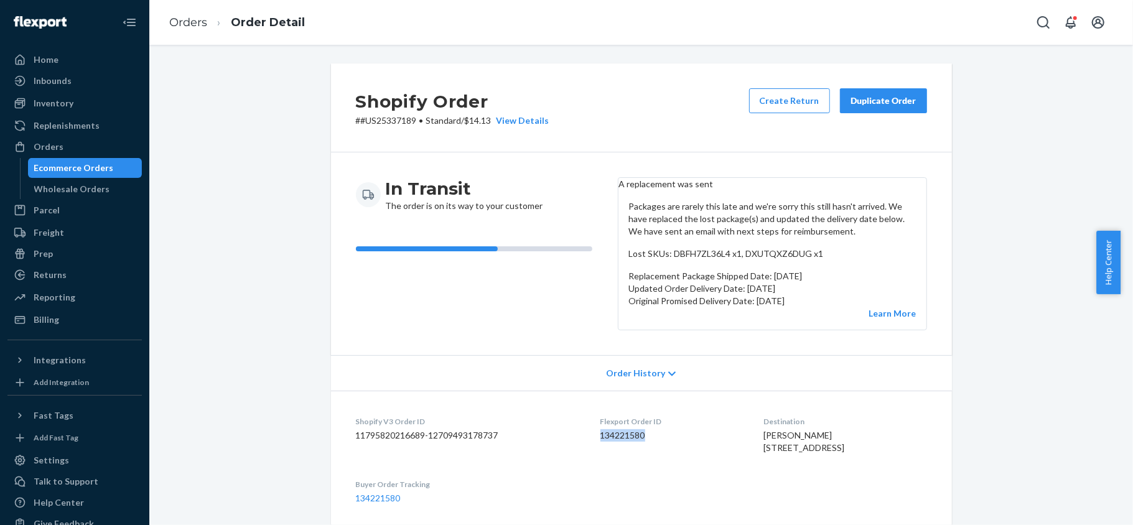
click at [619, 442] on dd "134221580" at bounding box center [672, 435] width 144 height 12
copy dd "134221580"
drag, startPoint x: 408, startPoint y: 124, endPoint x: 380, endPoint y: 129, distance: 29.1
click at [373, 128] on div "Shopify Order # #US25337189 • Standard / $14.13 View Details Create Return Dupl…" at bounding box center [641, 107] width 621 height 89
click at [413, 126] on p "# #US25337189 • Standard / $14.13 View Details" at bounding box center [453, 120] width 194 height 12
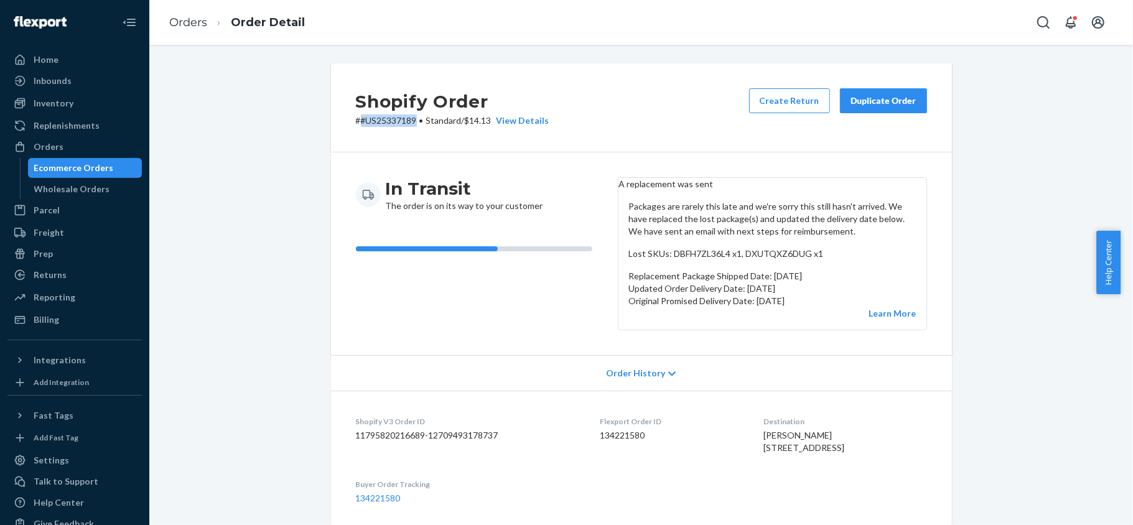
drag, startPoint x: 409, startPoint y: 122, endPoint x: 354, endPoint y: 130, distance: 56.0
click at [354, 130] on div "Shopify Order # #US25337189 • Standard / $14.13 View Details Create Return Dupl…" at bounding box center [641, 107] width 621 height 89
copy p "#US25337189"
drag, startPoint x: 71, startPoint y: 145, endPoint x: 128, endPoint y: 119, distance: 62.7
click at [71, 145] on div "Orders" at bounding box center [75, 146] width 132 height 17
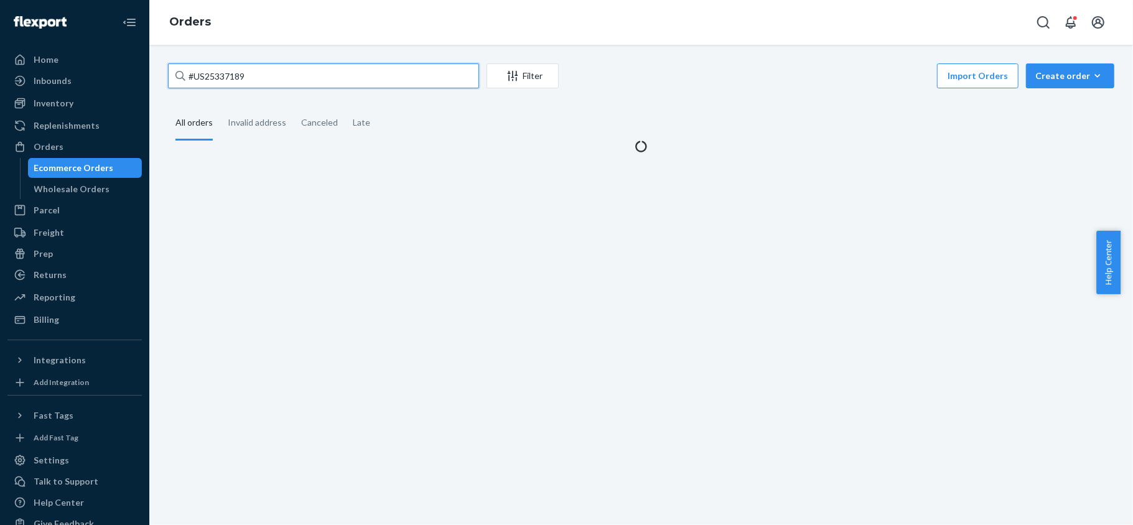
click at [242, 83] on input "#US25337189" at bounding box center [323, 75] width 311 height 25
click at [243, 83] on input "#US25337189" at bounding box center [323, 75] width 311 height 25
click at [243, 85] on input "#US25337189" at bounding box center [323, 75] width 311 height 25
paste input "132224451"
type input "132224451"
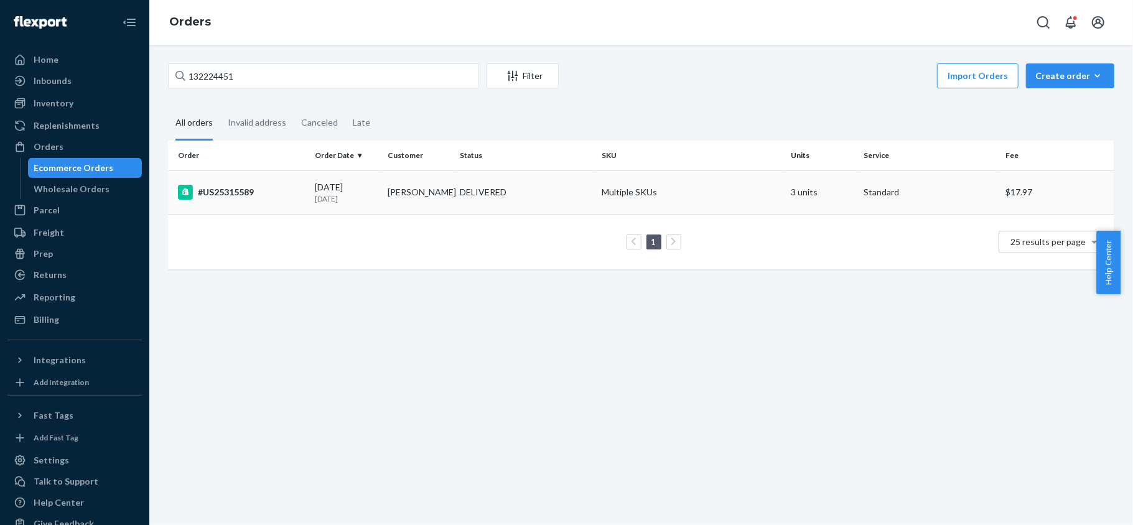
click at [250, 197] on div "#US25315589" at bounding box center [241, 192] width 127 height 15
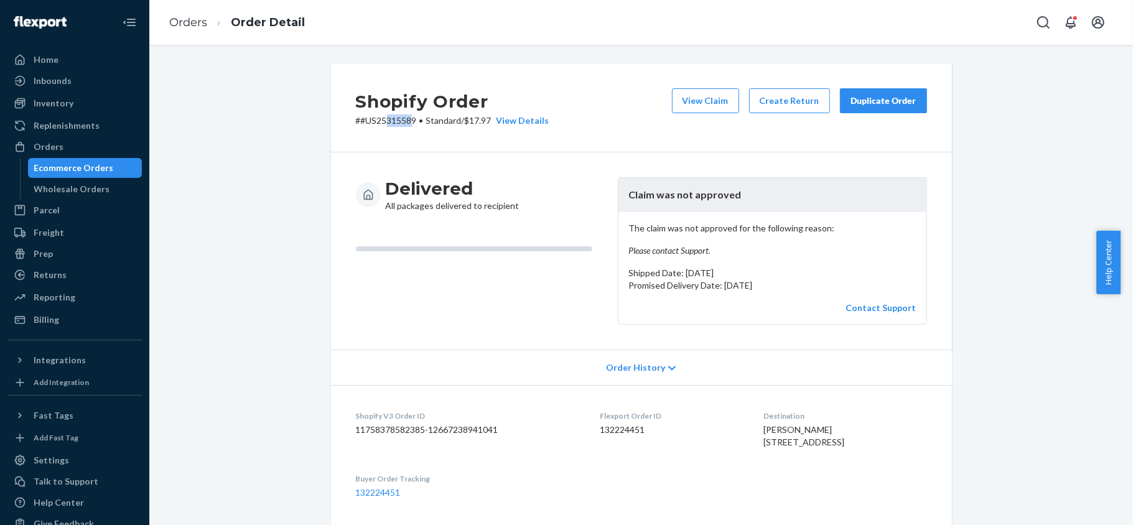
drag, startPoint x: 408, startPoint y: 118, endPoint x: 386, endPoint y: 126, distance: 23.0
click at [382, 126] on p "# #US25315589 • Standard / $17.97 View Details" at bounding box center [453, 120] width 194 height 12
click at [411, 123] on p "# #US25315589 • Standard / $17.97 View Details" at bounding box center [453, 120] width 194 height 12
drag, startPoint x: 409, startPoint y: 123, endPoint x: 380, endPoint y: 128, distance: 29.6
click at [380, 128] on div "Shopify Order # #US25315589 • Standard / $17.97 View Details View Claim Create …" at bounding box center [641, 107] width 621 height 89
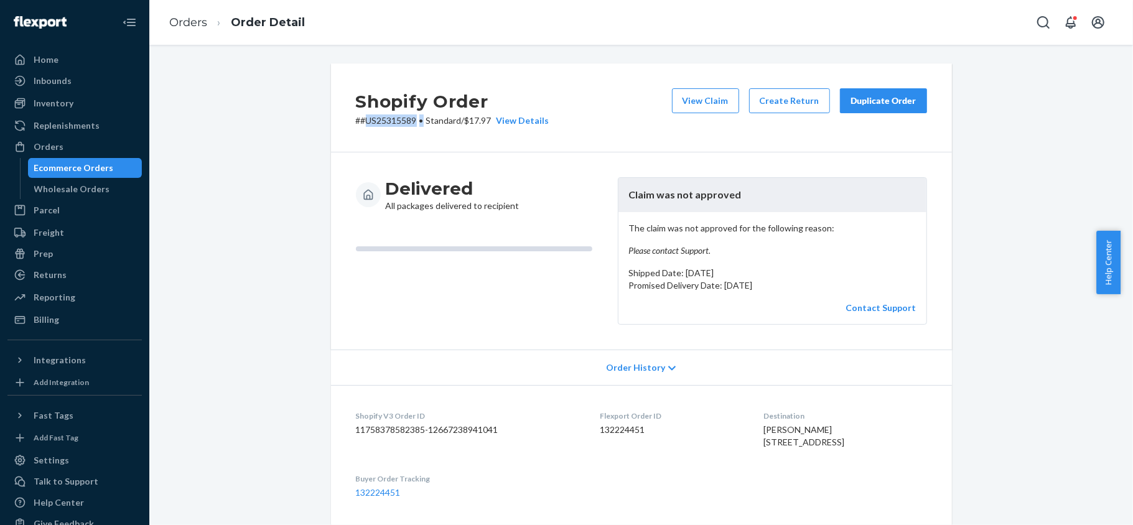
click at [380, 128] on div "Shopify Order # #US25315589 • Standard / $17.97 View Details View Claim Create …" at bounding box center [641, 107] width 621 height 89
drag, startPoint x: 356, startPoint y: 119, endPoint x: 411, endPoint y: 117, distance: 54.8
click at [411, 117] on p "# #US25315589 • Standard / $17.97 View Details" at bounding box center [453, 120] width 194 height 12
copy p "#US25315589"
click at [57, 145] on div "Orders" at bounding box center [49, 147] width 30 height 12
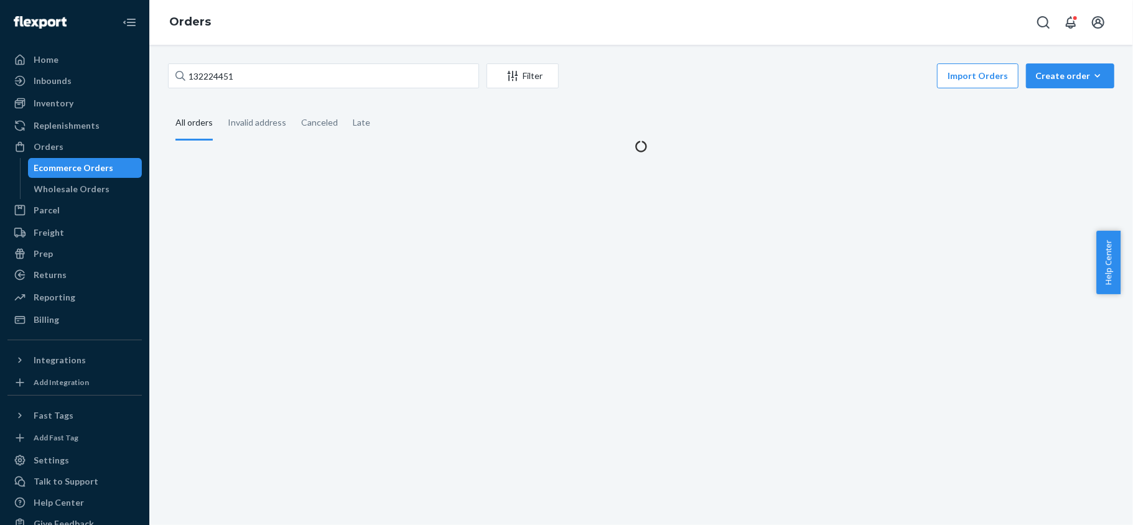
click at [267, 90] on div "132224451 Filter Import Orders Create order Ecommerce order Removal order" at bounding box center [641, 77] width 946 height 28
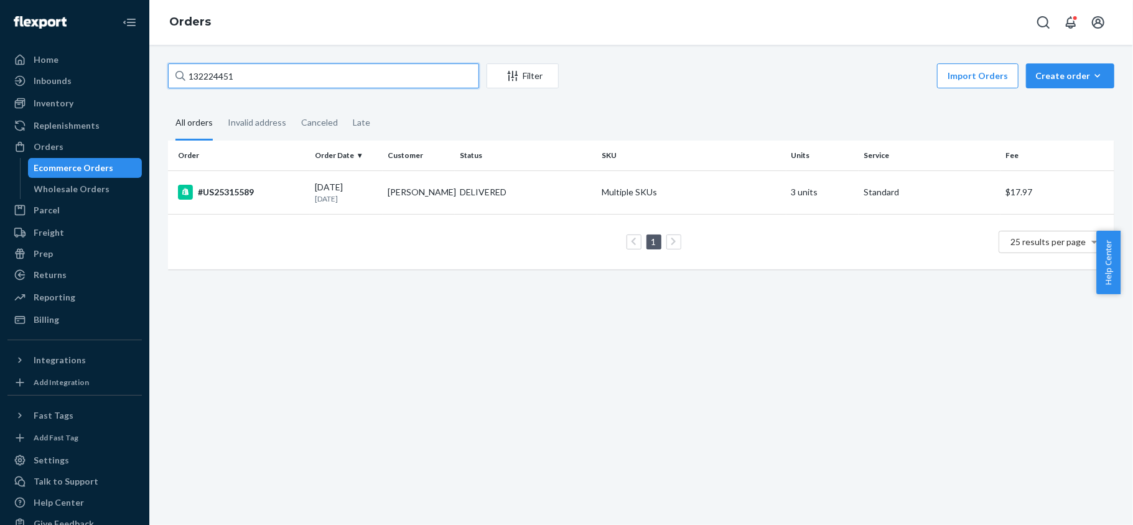
click at [268, 78] on input "132224451" at bounding box center [323, 75] width 311 height 25
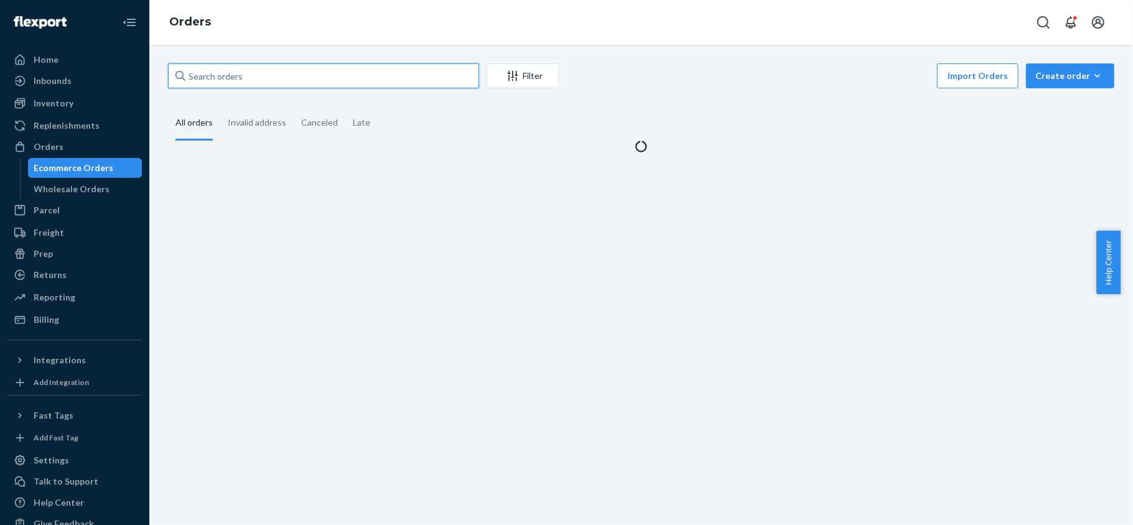
paste input "#US25325234"
type input "#US25325234"
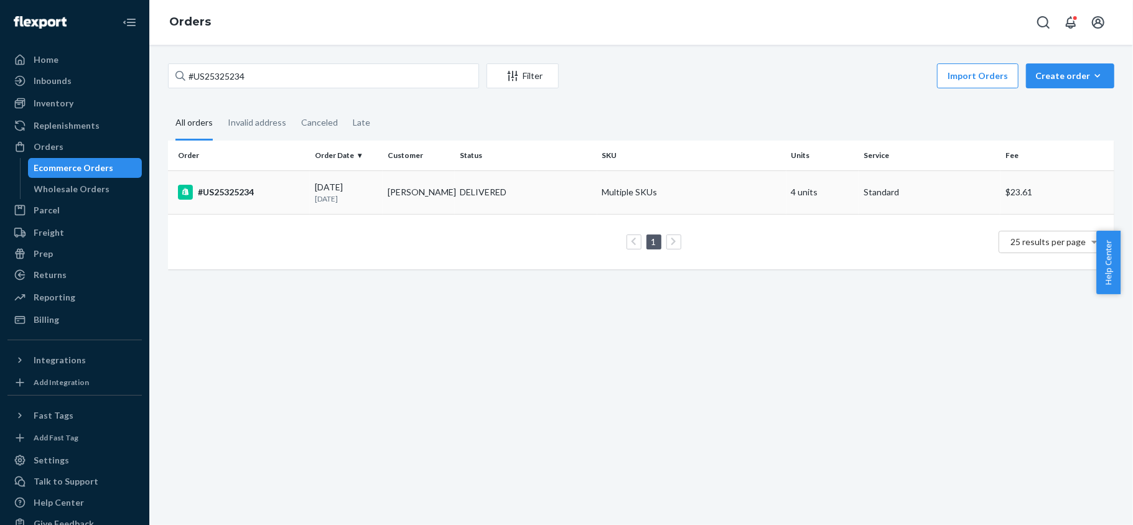
click at [280, 180] on td "#US25325234" at bounding box center [239, 193] width 142 height 44
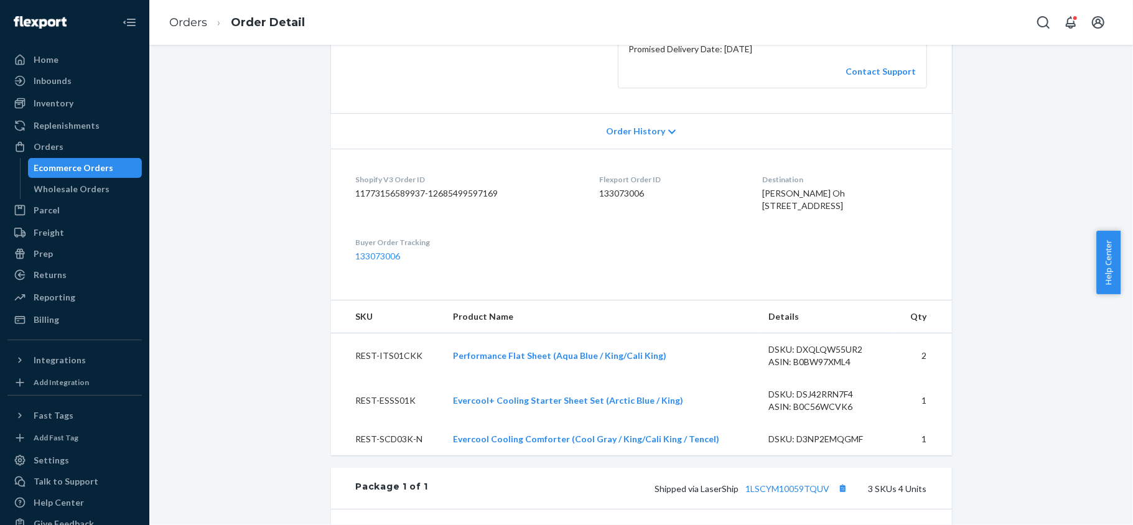
scroll to position [498, 0]
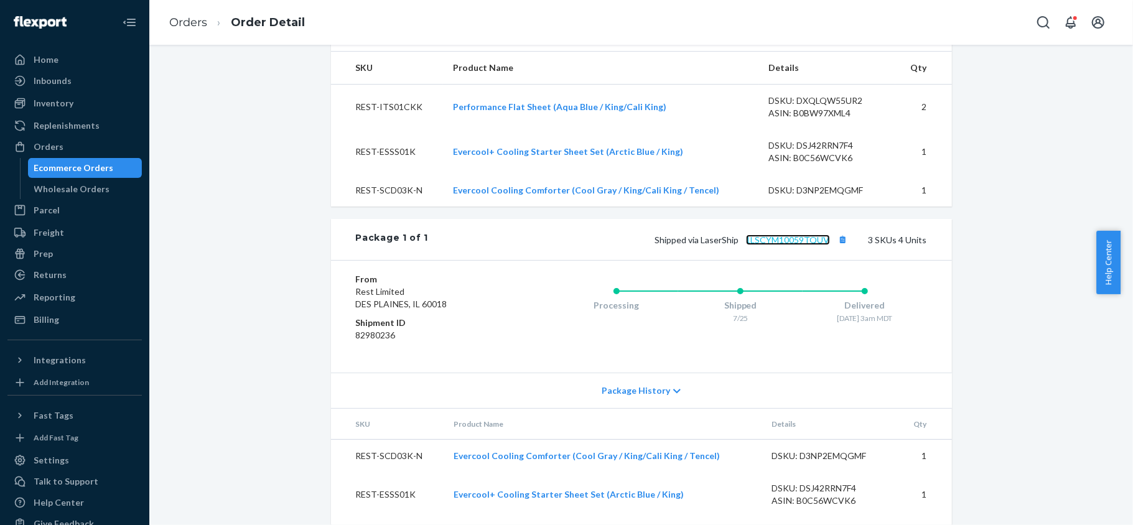
click at [792, 245] on link "1LSCYM10059TQUV" at bounding box center [788, 240] width 84 height 11
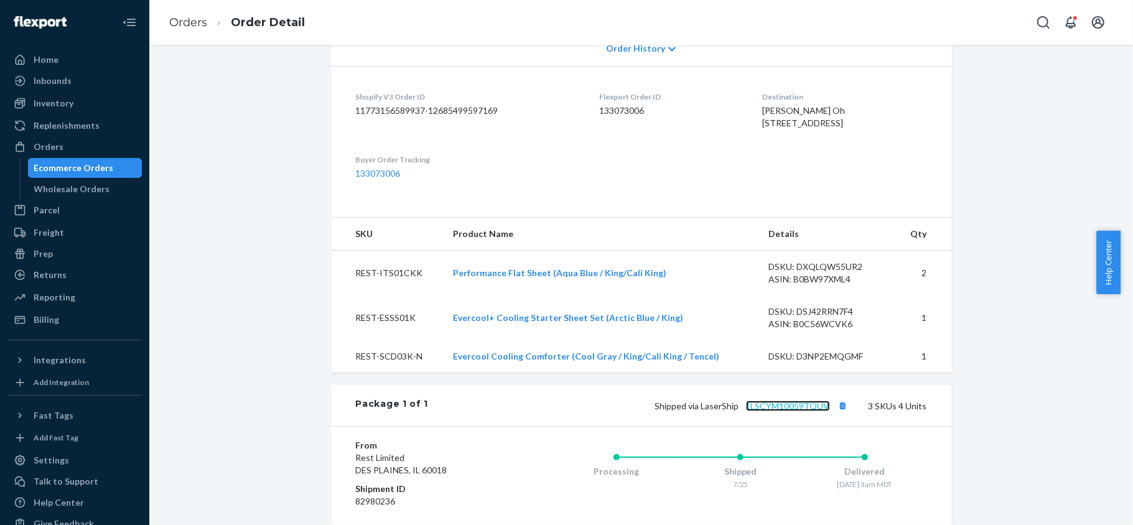
scroll to position [576, 0]
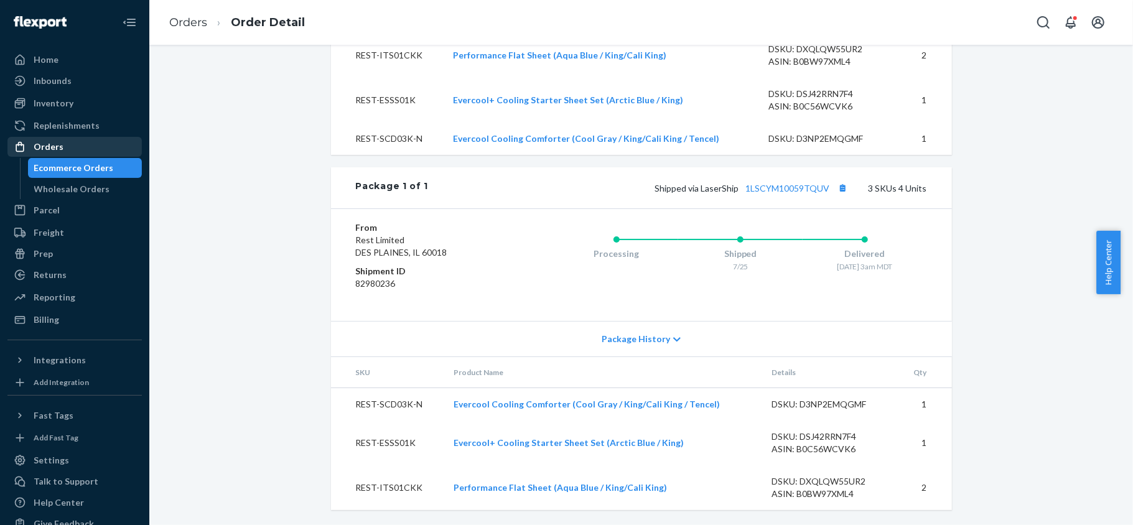
click at [81, 149] on div "Orders" at bounding box center [75, 146] width 132 height 17
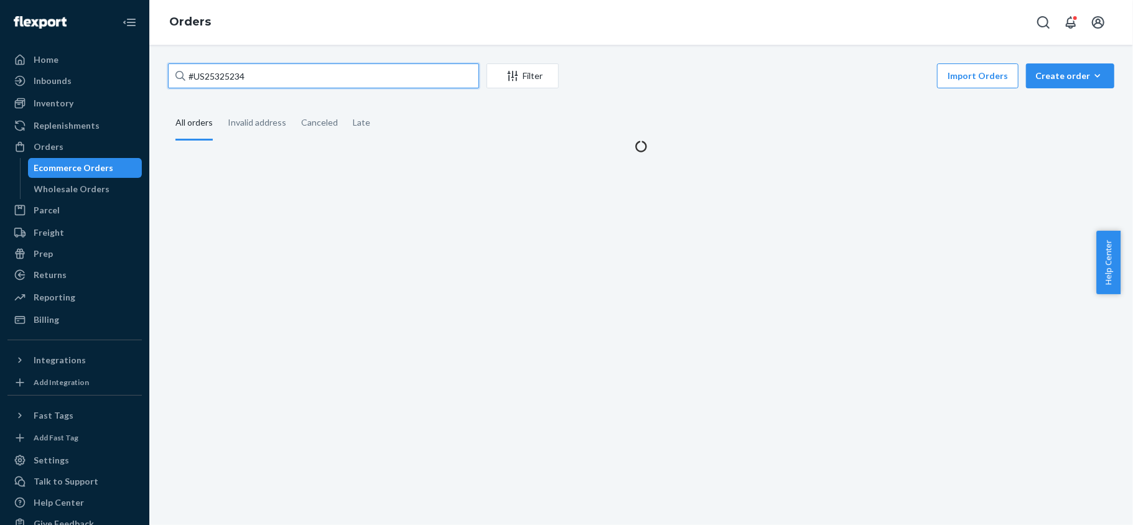
click at [271, 77] on input "#US25325234" at bounding box center [323, 75] width 311 height 25
paste input "#PD3149734"
type input "#PD3149734"
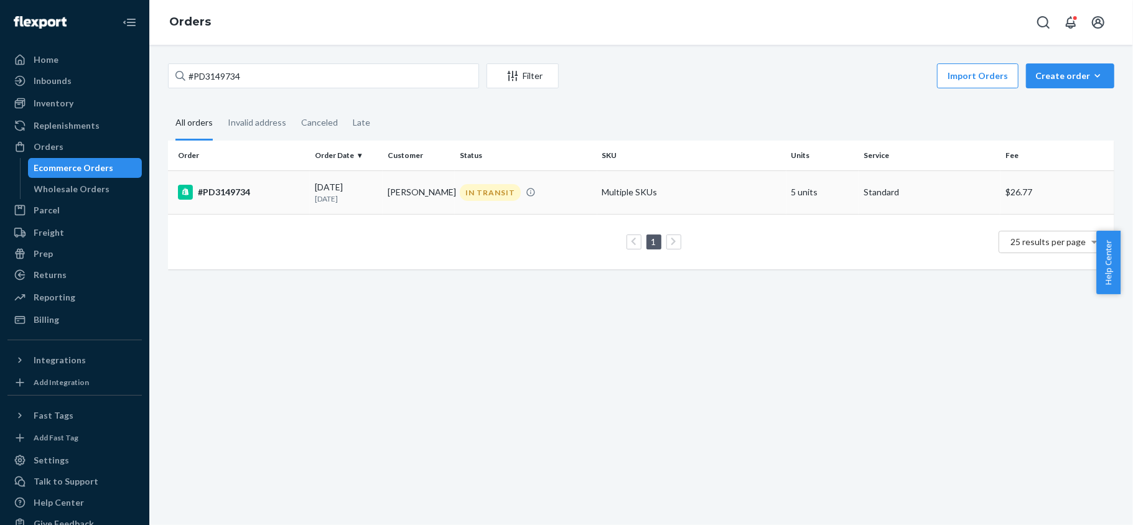
click at [412, 192] on td "[PERSON_NAME]" at bounding box center [419, 193] width 73 height 44
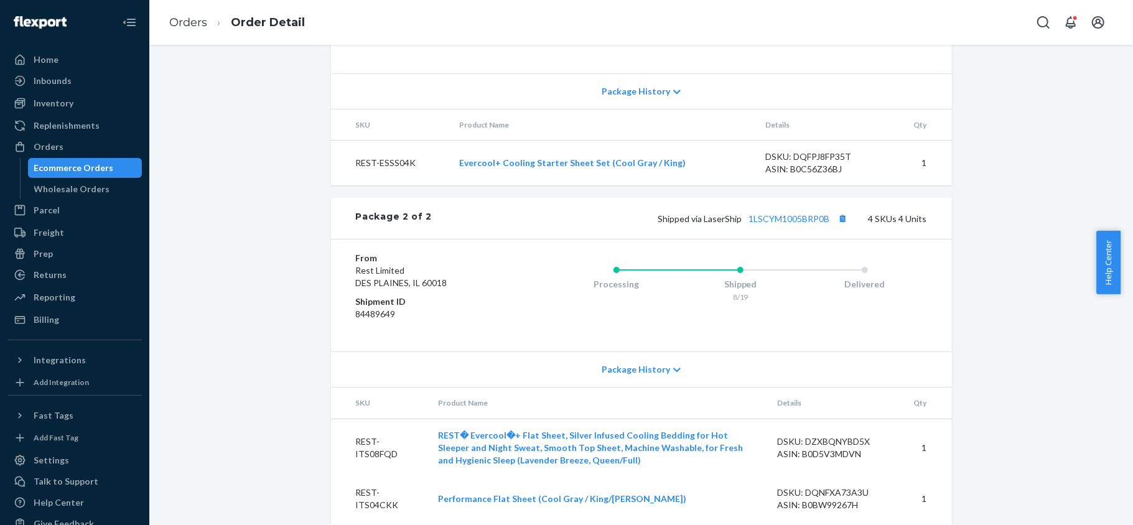
scroll to position [1068, 0]
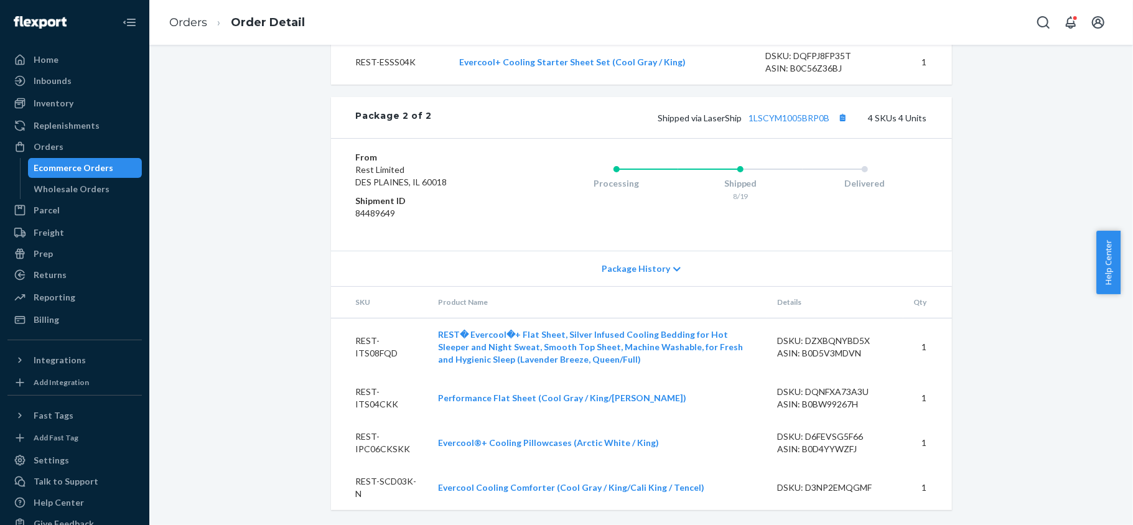
click at [795, 123] on div "Shipped via LaserShip 1LSCYM1005BRP0B 4 SKUs 4 Units" at bounding box center [679, 118] width 495 height 16
click at [792, 118] on link "1LSCYM1005BRP0B" at bounding box center [789, 118] width 81 height 11
click at [81, 148] on div "Orders" at bounding box center [75, 146] width 132 height 17
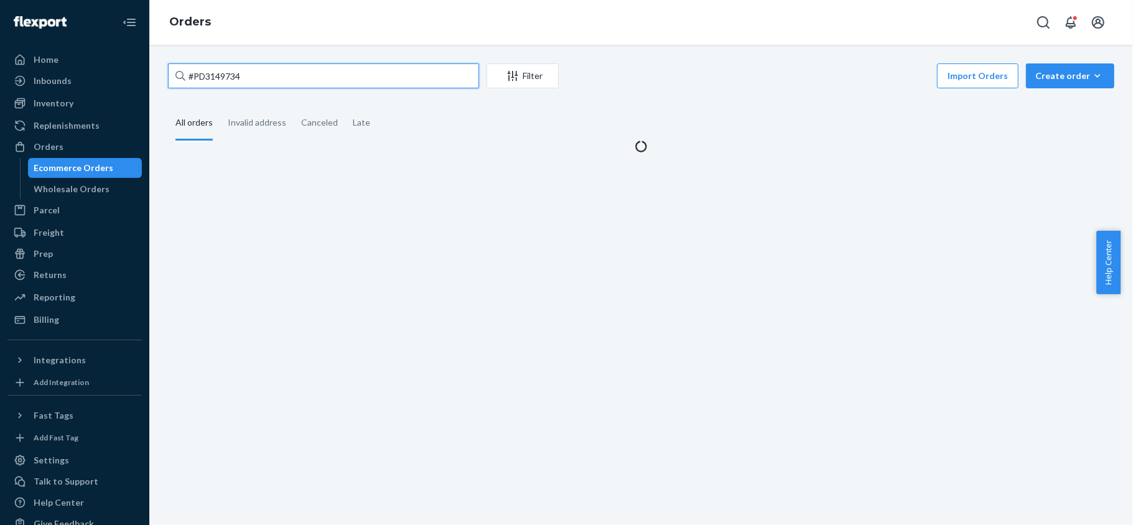
click at [270, 77] on input "#PD3149734" at bounding box center [323, 75] width 311 height 25
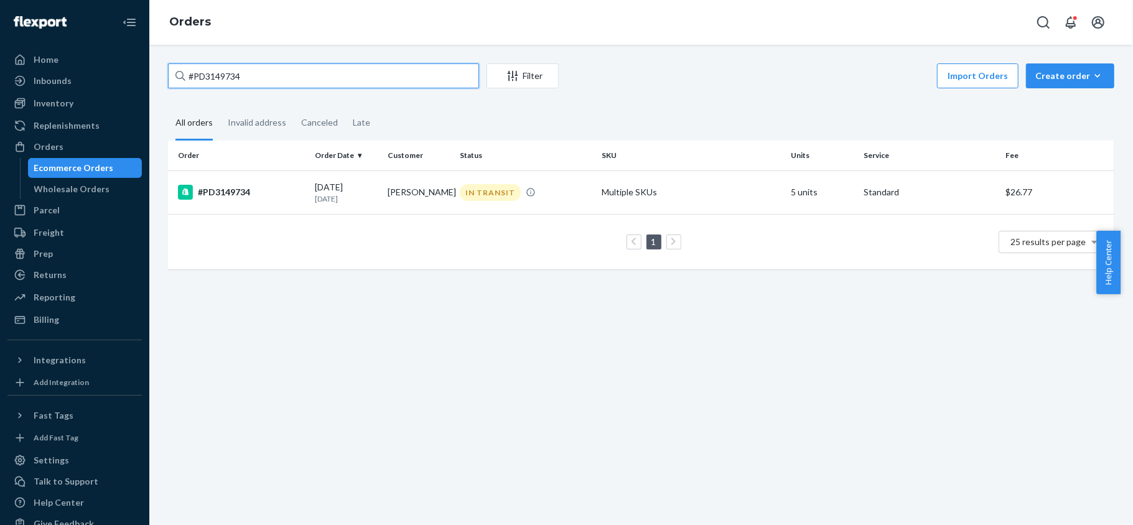
click at [270, 77] on input "#PD3149734" at bounding box center [323, 75] width 311 height 25
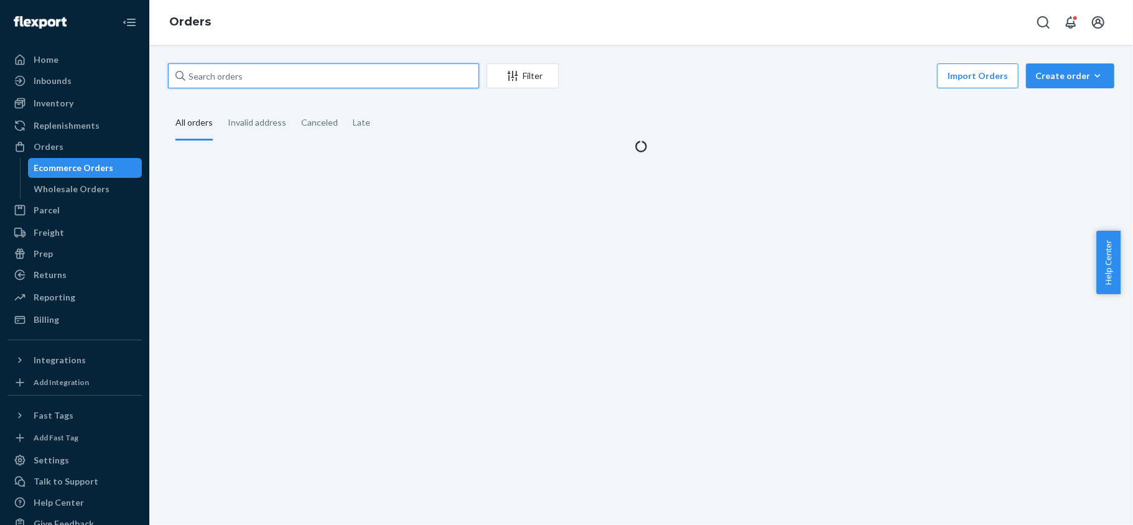
paste input "#US25338870"
type input "#US25338870"
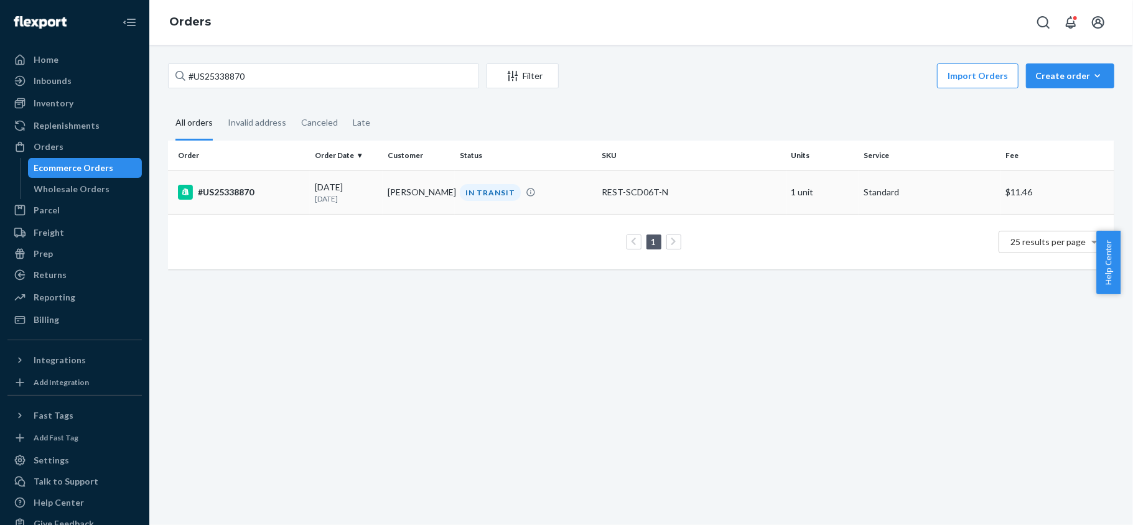
click at [273, 187] on div "#US25338870" at bounding box center [241, 192] width 127 height 15
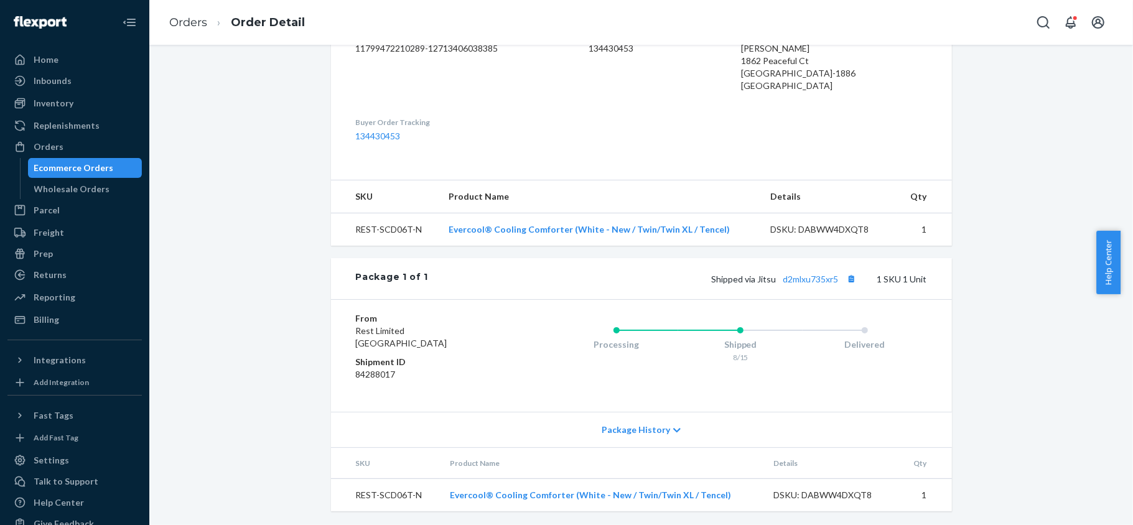
scroll to position [347, 0]
click at [792, 276] on link "d2mlxu735xr5" at bounding box center [810, 278] width 55 height 11
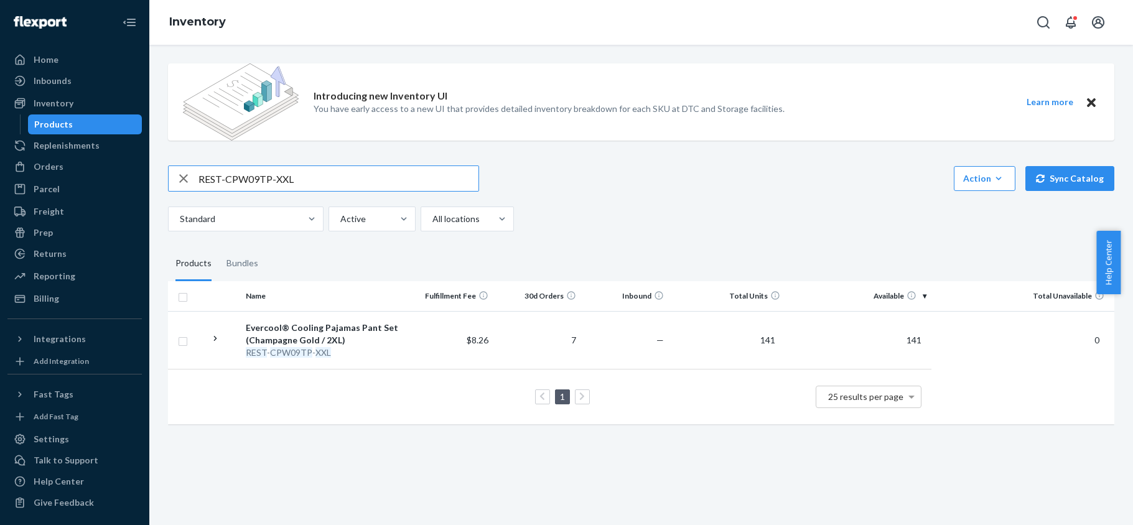
click at [320, 168] on input "REST-CPW09TP-XXL" at bounding box center [339, 178] width 280 height 25
type input "REST-ESSS02QK"
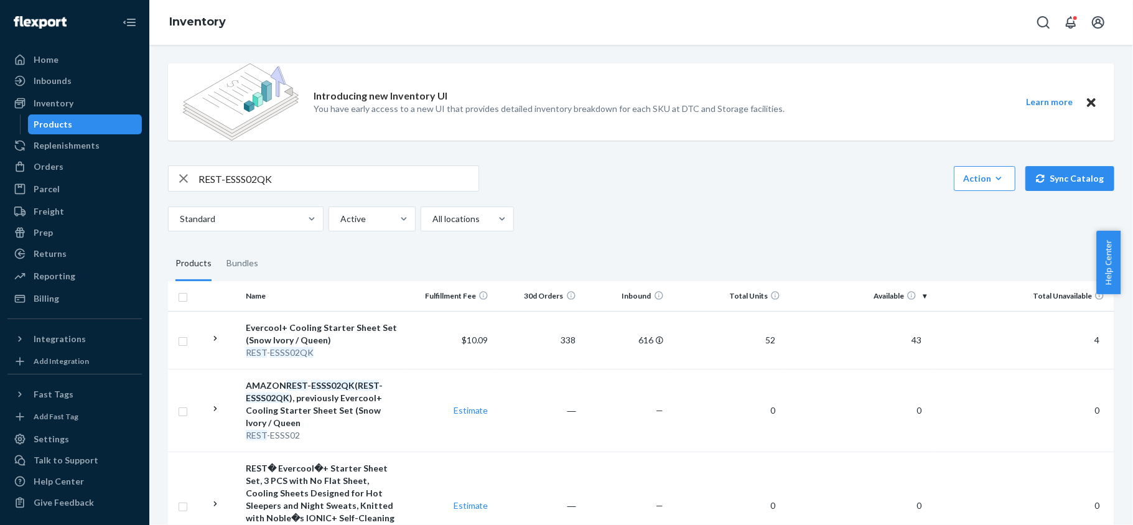
click at [907, 337] on span "43" at bounding box center [917, 340] width 20 height 11
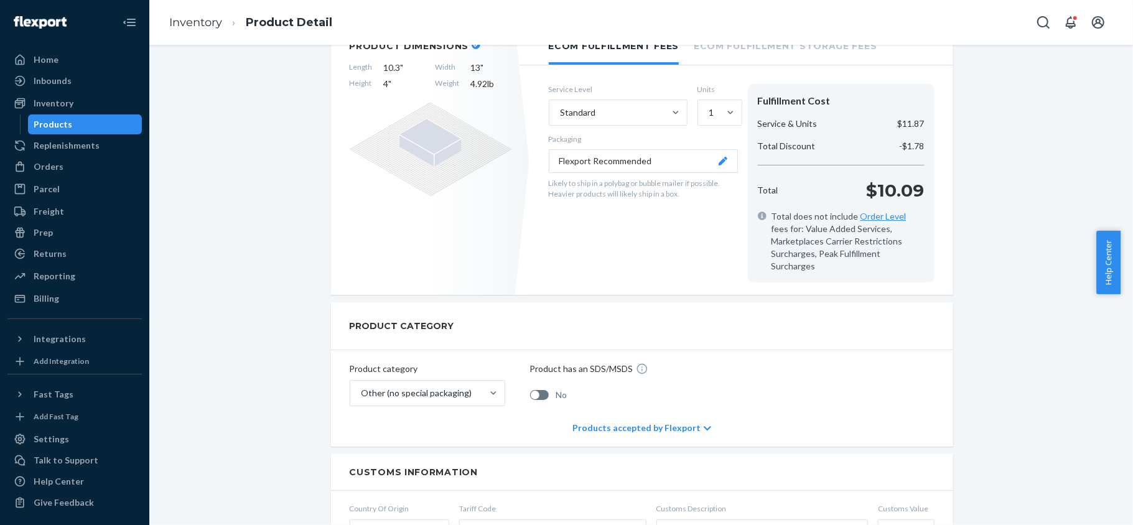
scroll to position [663, 0]
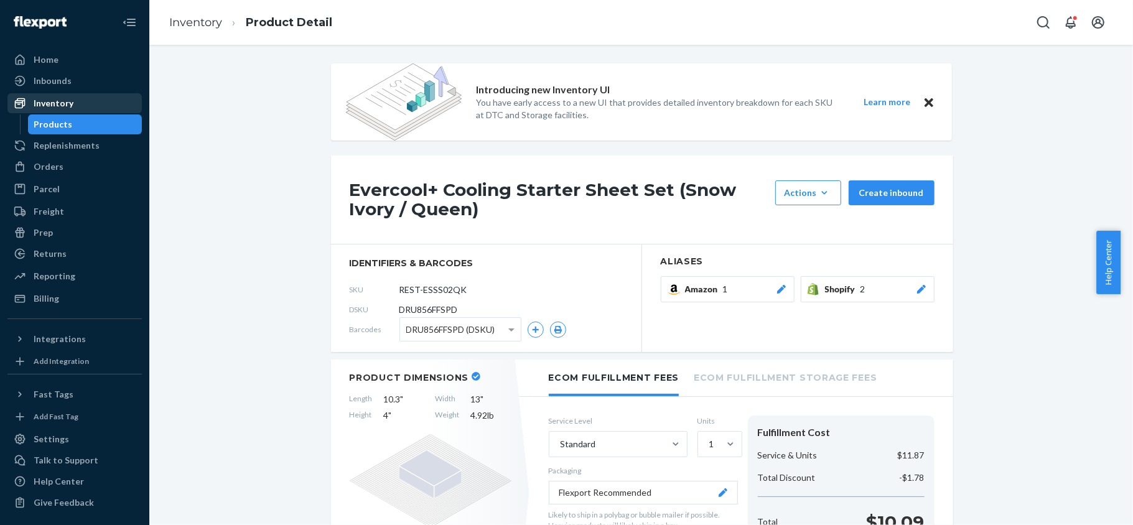
scroll to position [663, 0]
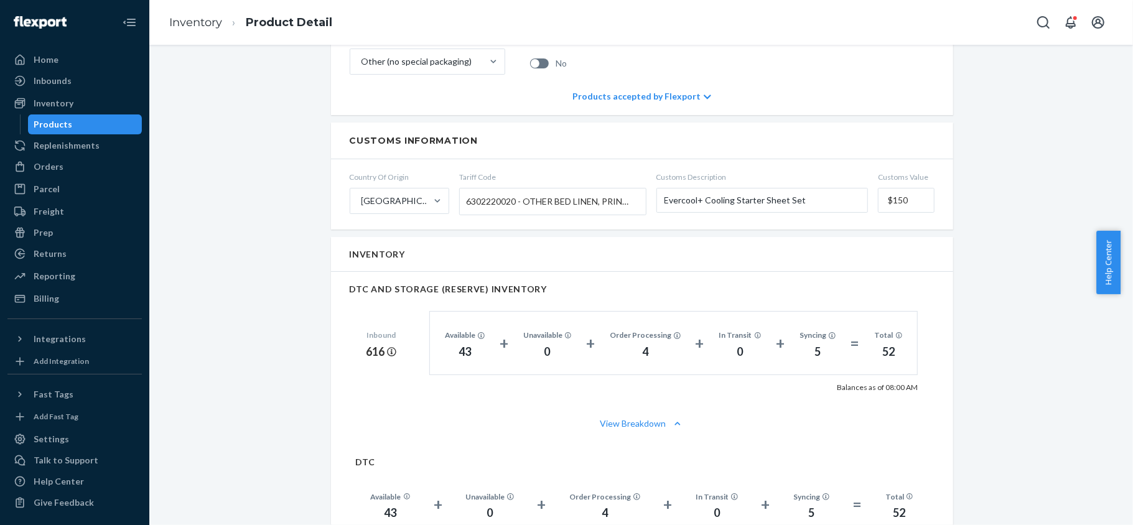
drag, startPoint x: 93, startPoint y: 100, endPoint x: 134, endPoint y: 105, distance: 41.4
click at [93, 100] on div "Inventory" at bounding box center [75, 103] width 132 height 17
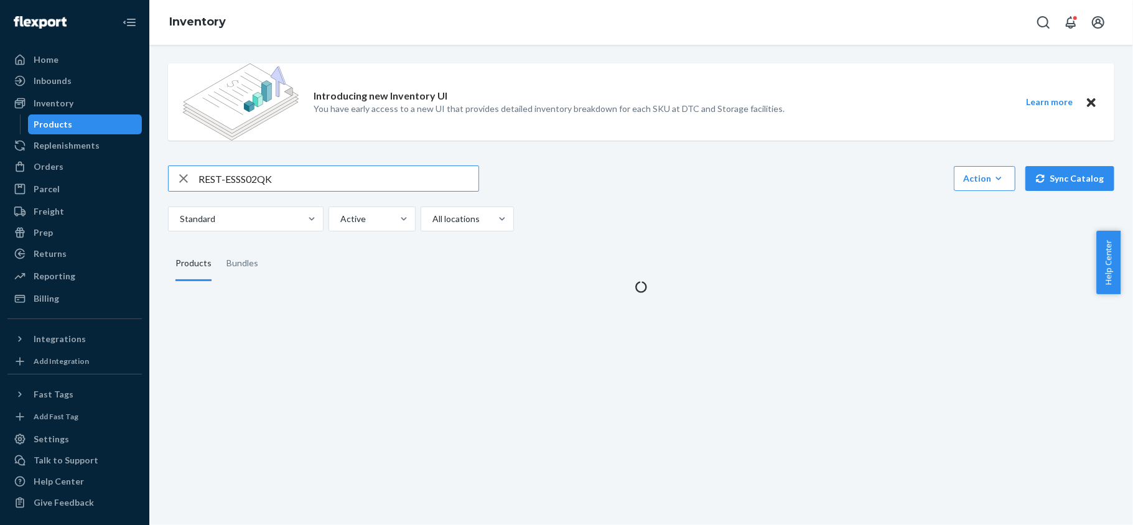
click at [256, 173] on input "REST-ESSS02QK" at bounding box center [339, 178] width 280 height 25
type input "REST-ITS02CKK"
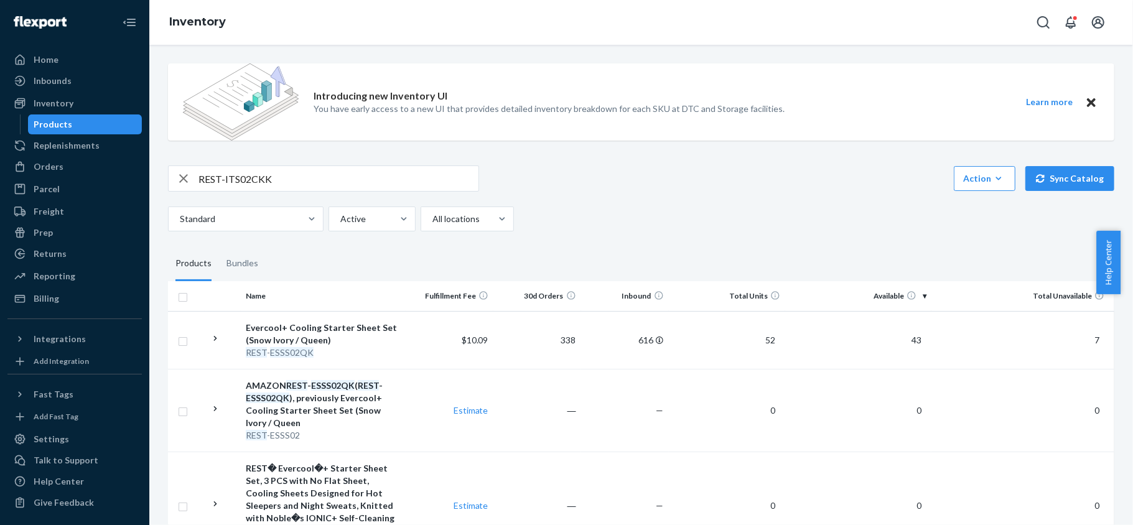
click at [301, 187] on input "REST-ITS02CKK" at bounding box center [339, 178] width 280 height 25
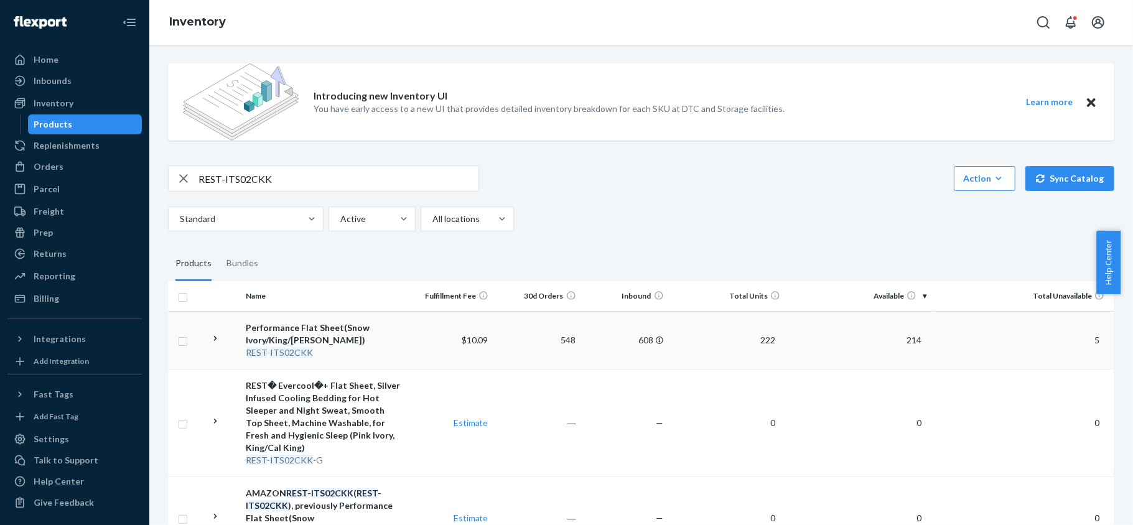
click at [905, 339] on span "214" at bounding box center [914, 340] width 25 height 11
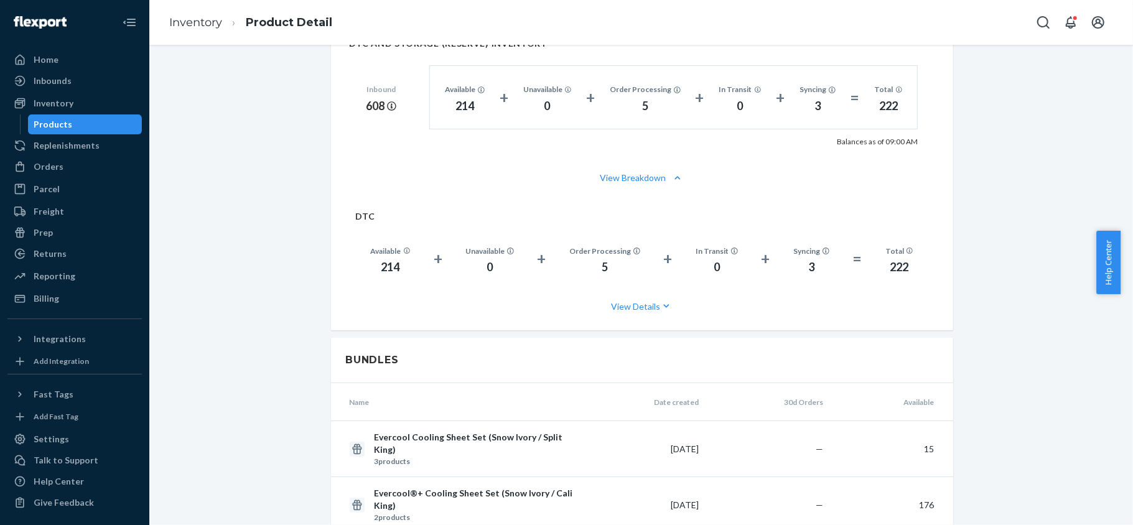
scroll to position [912, 0]
click at [71, 132] on div "Products" at bounding box center [85, 124] width 112 height 17
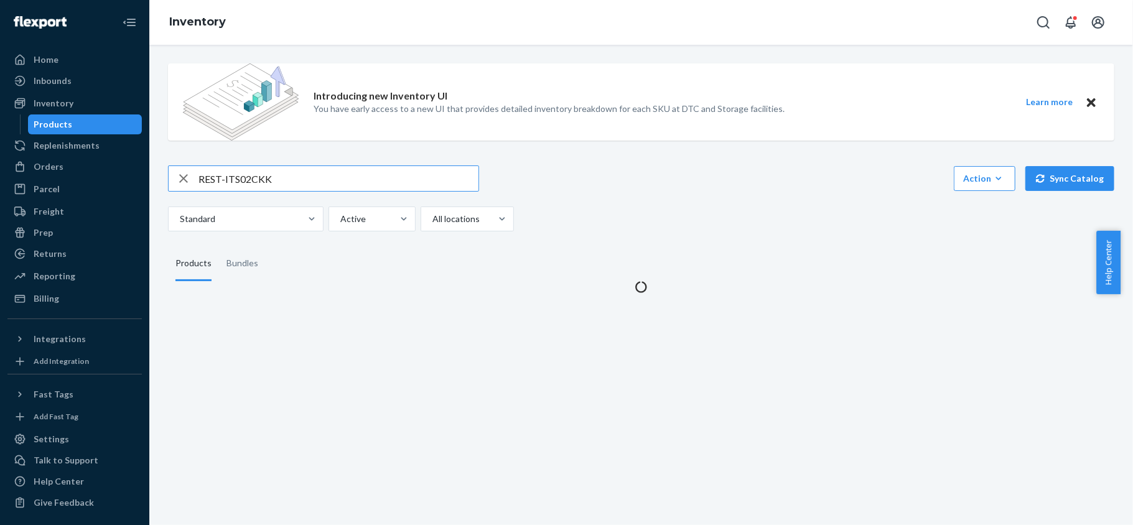
click at [300, 187] on input "REST-ITS02CKK" at bounding box center [339, 178] width 280 height 25
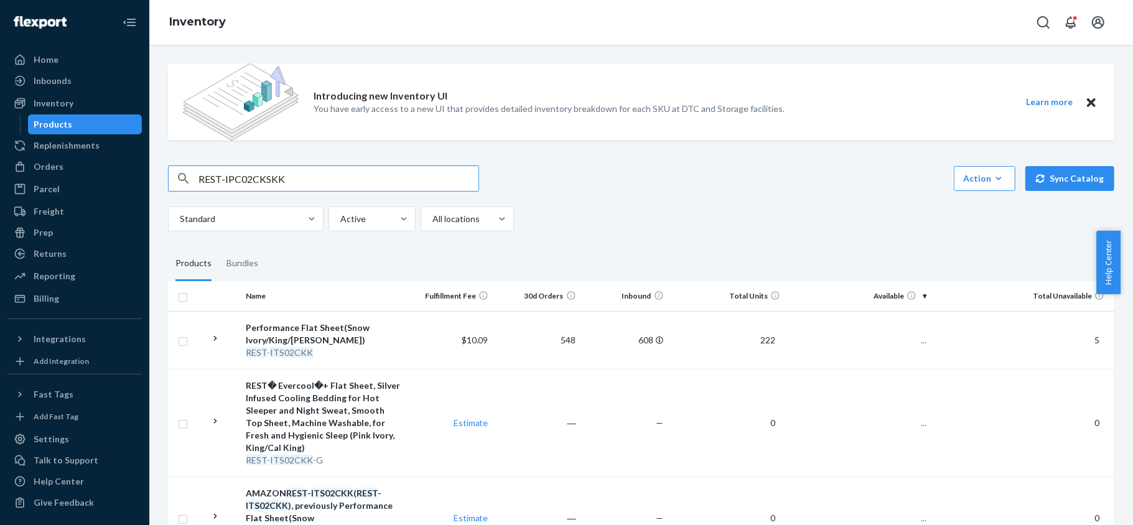
type input "REST-IPC02CKSKK"
